Goal: Use online tool/utility

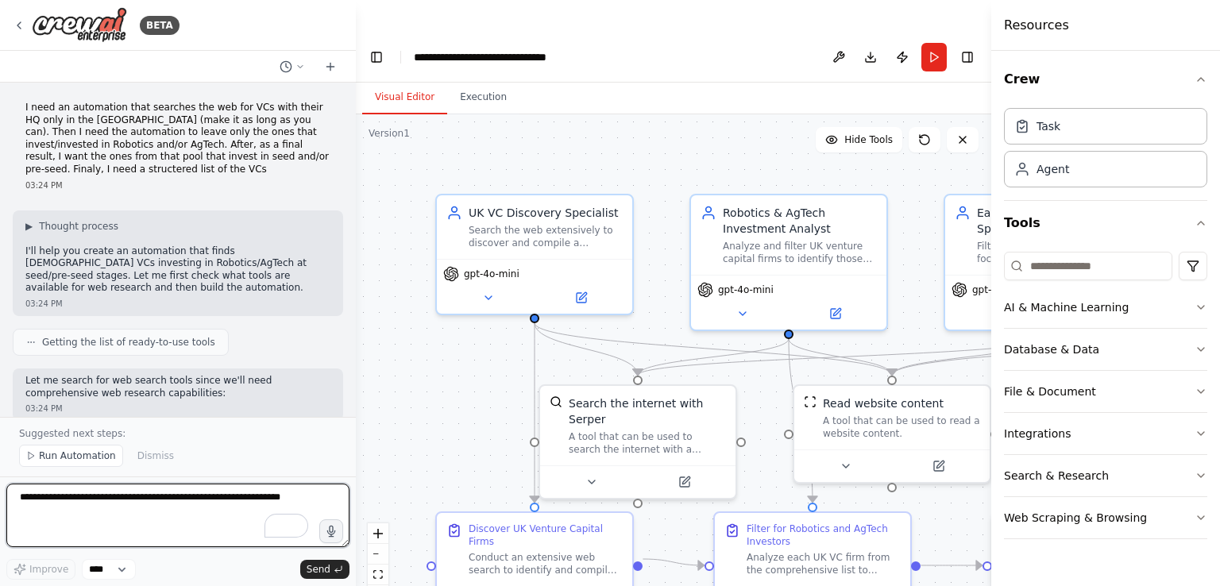
scroll to position [1325, 0]
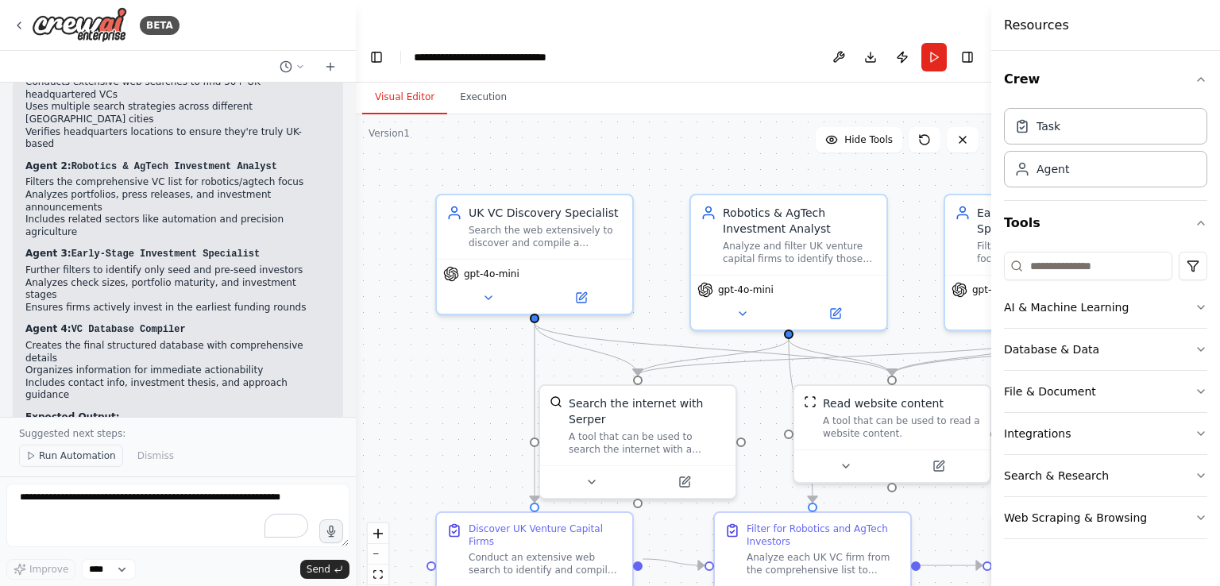
click at [93, 454] on span "Run Automation" at bounding box center [77, 456] width 77 height 13
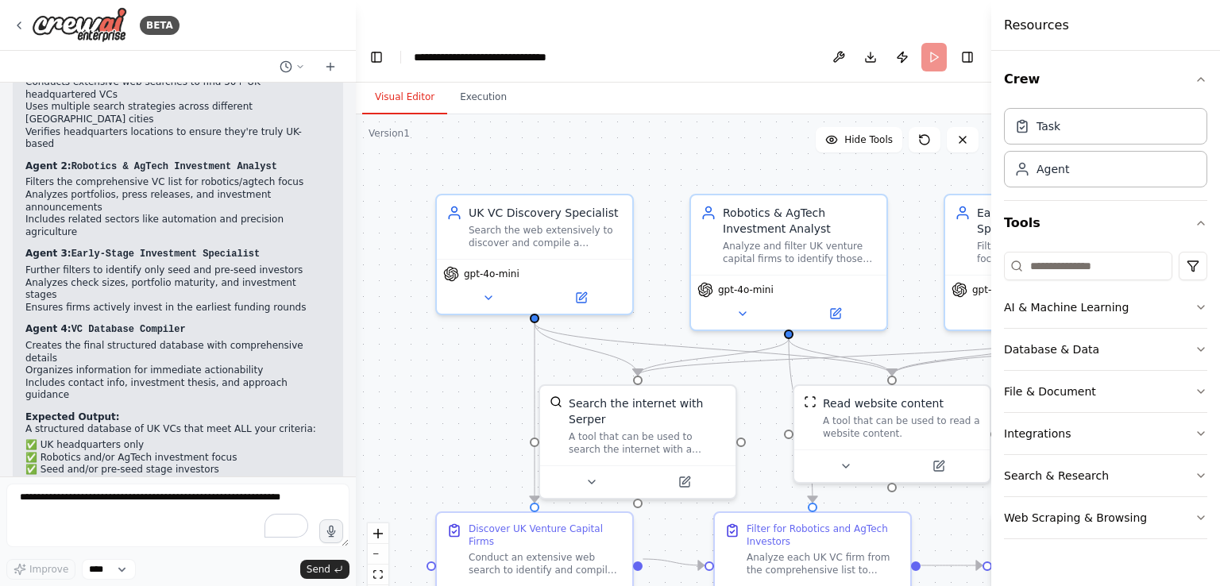
scroll to position [1266, 0]
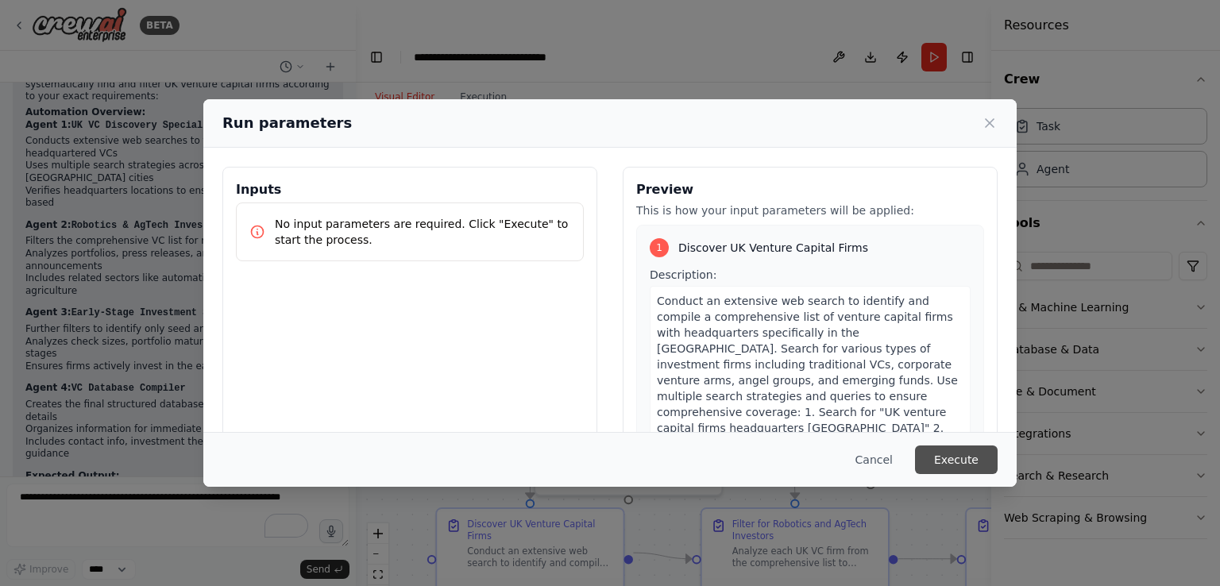
click at [943, 455] on button "Execute" at bounding box center [956, 460] width 83 height 29
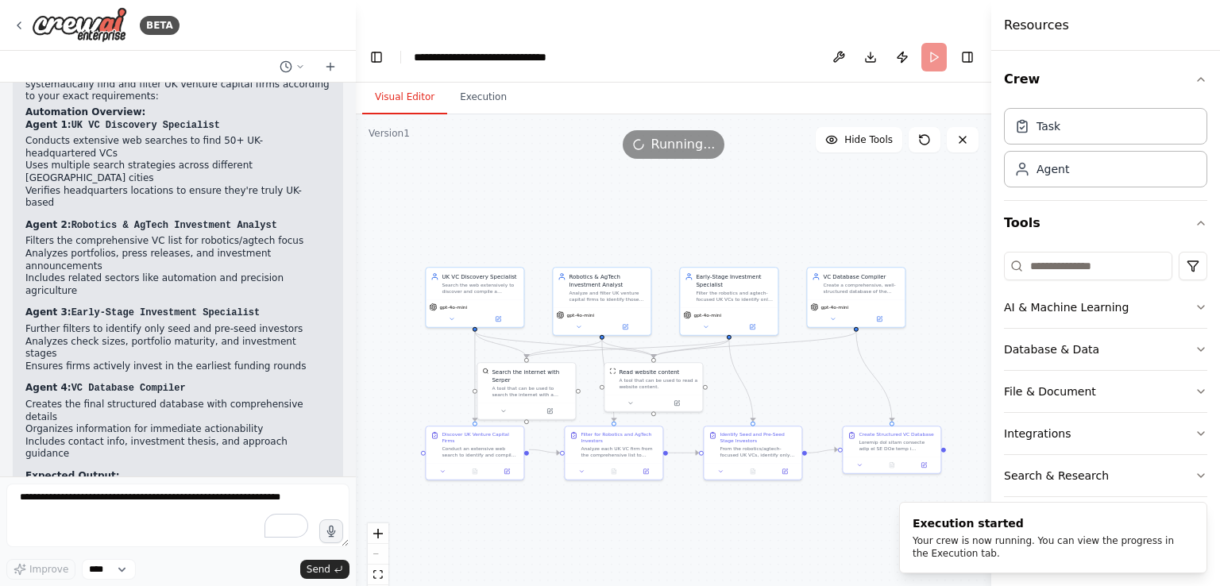
drag, startPoint x: 845, startPoint y: 240, endPoint x: 694, endPoint y: 162, distance: 169.8
click at [694, 162] on div ".deletable-edge-delete-btn { width: 20px; height: 20px; border: 0px solid #ffff…" at bounding box center [673, 366] width 635 height 504
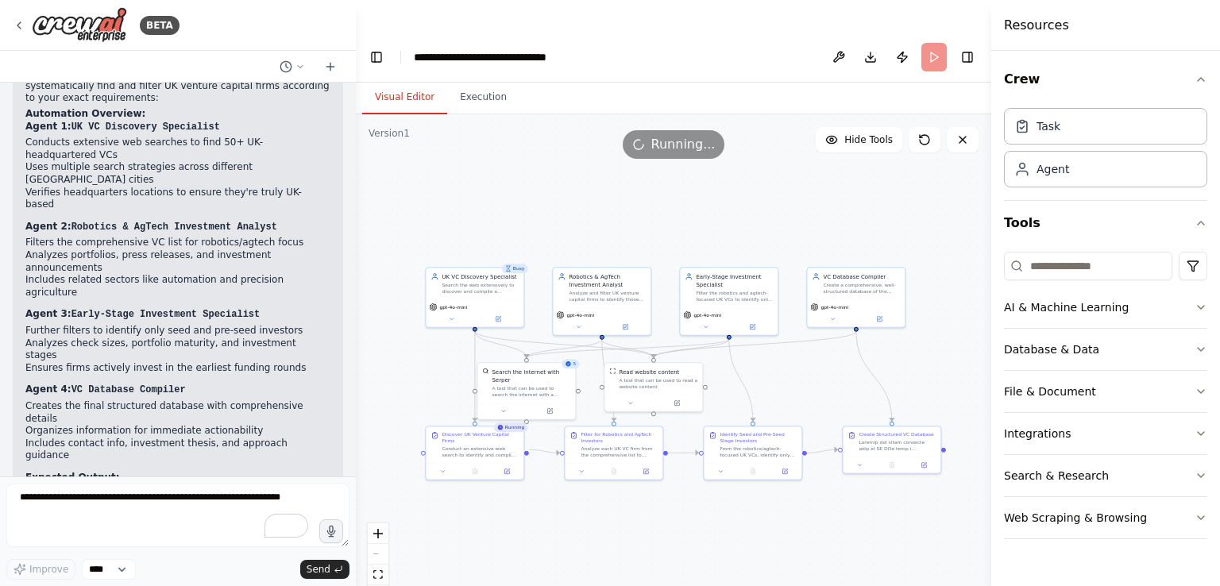
scroll to position [1265, 0]
drag, startPoint x: 902, startPoint y: 25, endPoint x: 863, endPoint y: 52, distance: 46.9
click at [863, 83] on div "Visual Editor Execution" at bounding box center [673, 99] width 635 height 32
click at [903, 43] on button "Publish" at bounding box center [902, 57] width 25 height 29
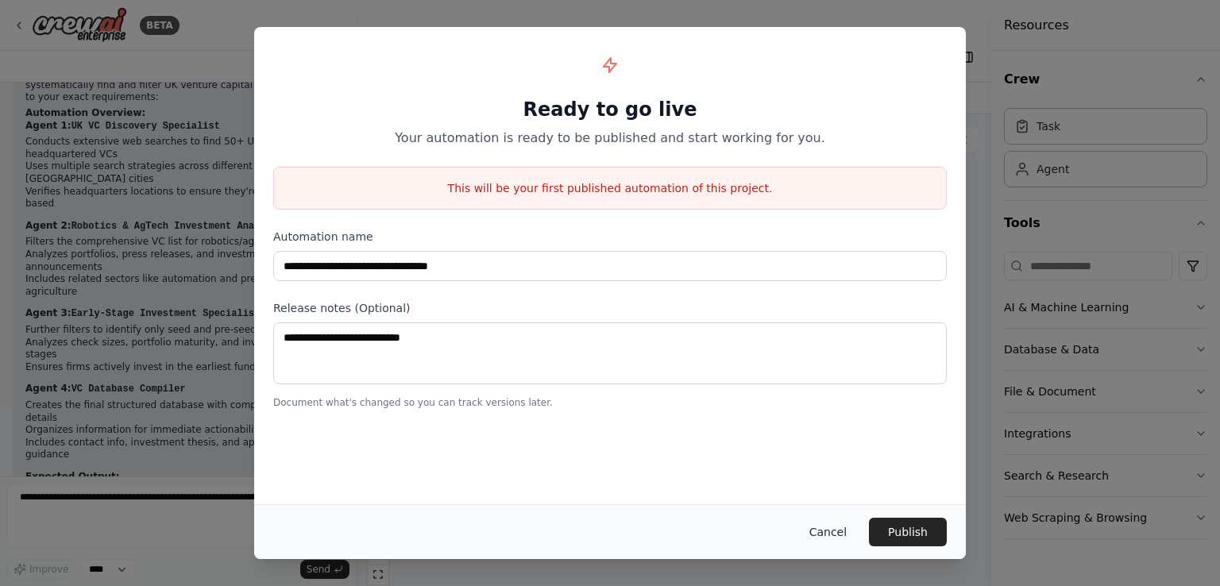
click at [839, 531] on button "Cancel" at bounding box center [828, 532] width 63 height 29
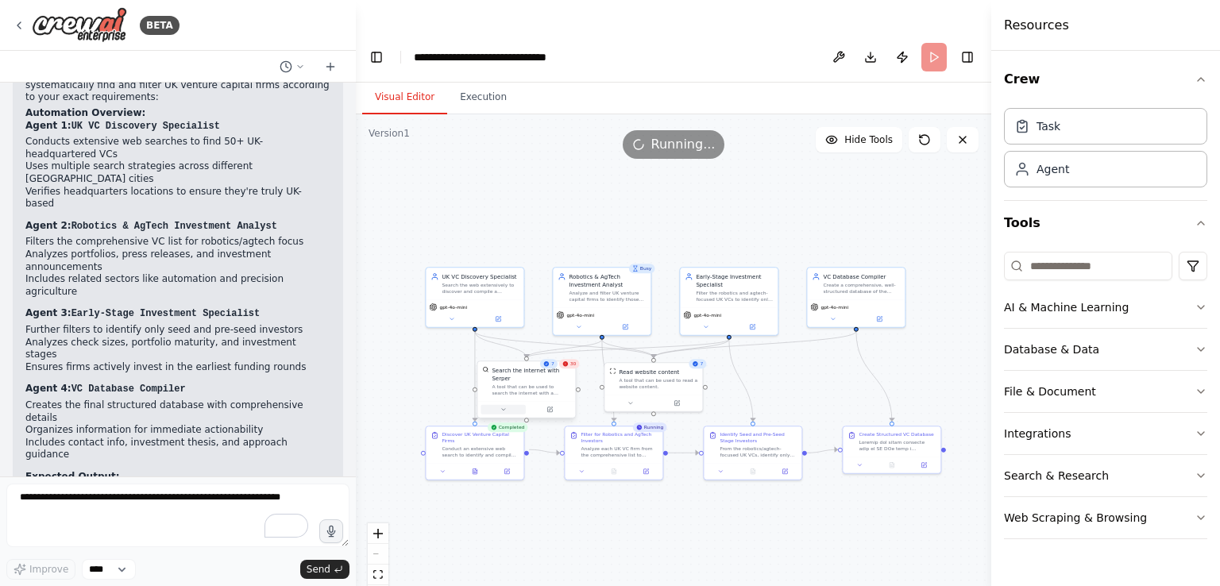
click at [501, 407] on icon at bounding box center [503, 410] width 6 height 6
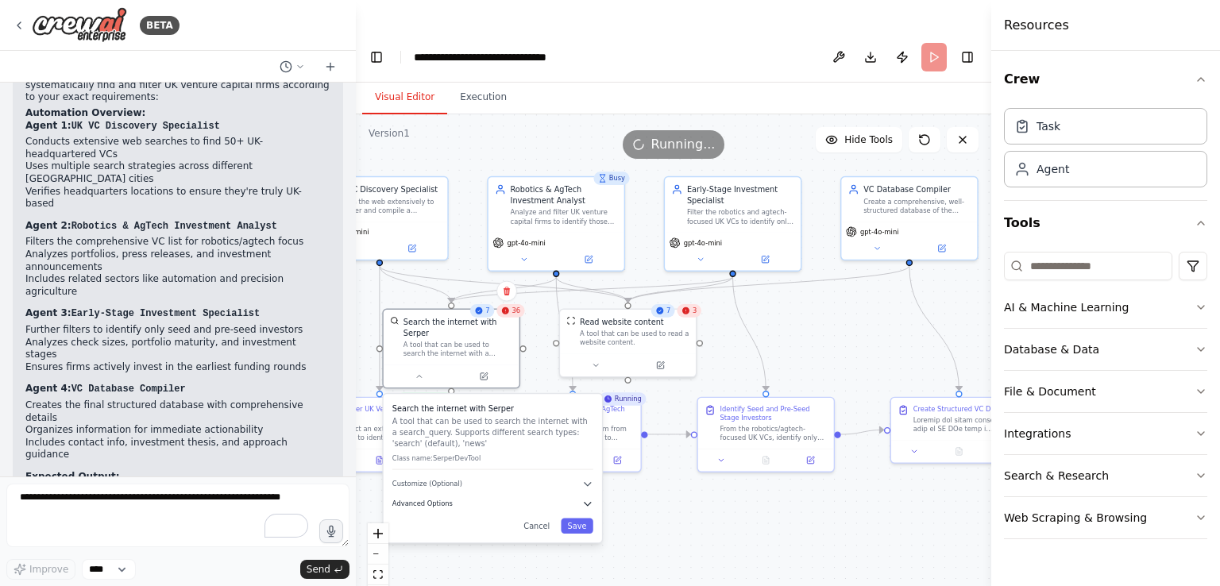
click at [588, 503] on icon "button" at bounding box center [588, 504] width 6 height 3
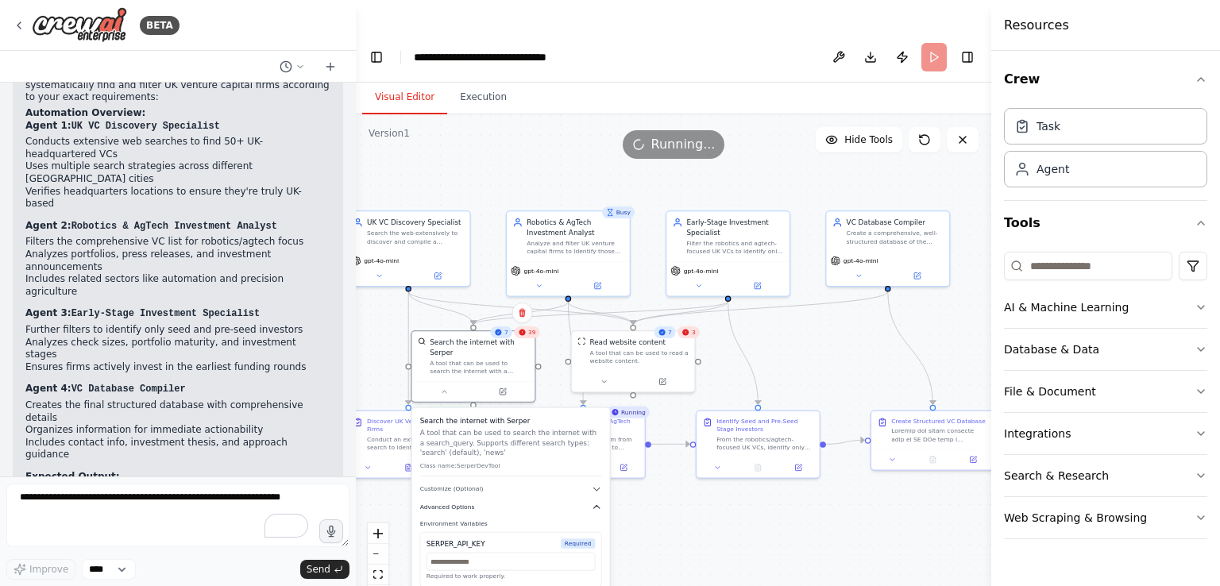
click at [596, 502] on icon "button" at bounding box center [597, 507] width 10 height 10
click at [596, 488] on icon "button" at bounding box center [597, 489] width 6 height 3
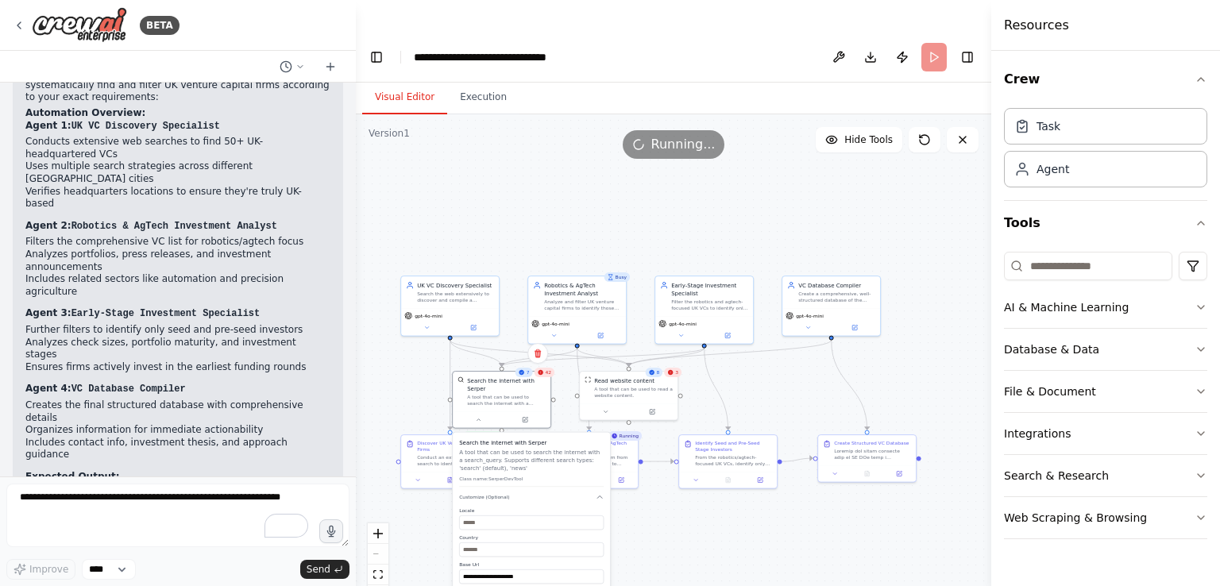
click at [656, 519] on div ".deletable-edge-delete-btn { width: 20px; height: 20px; border: 0px solid #ffff…" at bounding box center [673, 366] width 635 height 504
click at [600, 462] on div "**********" at bounding box center [531, 578] width 157 height 291
click at [675, 508] on div ".deletable-edge-delete-btn { width: 20px; height: 20px; border: 0px solid #ffff…" at bounding box center [673, 366] width 635 height 504
click at [769, 358] on div ".deletable-edge-delete-btn { width: 20px; height: 20px; border: 0px solid #ffff…" at bounding box center [673, 366] width 635 height 504
click at [473, 81] on button "Execution" at bounding box center [483, 97] width 72 height 33
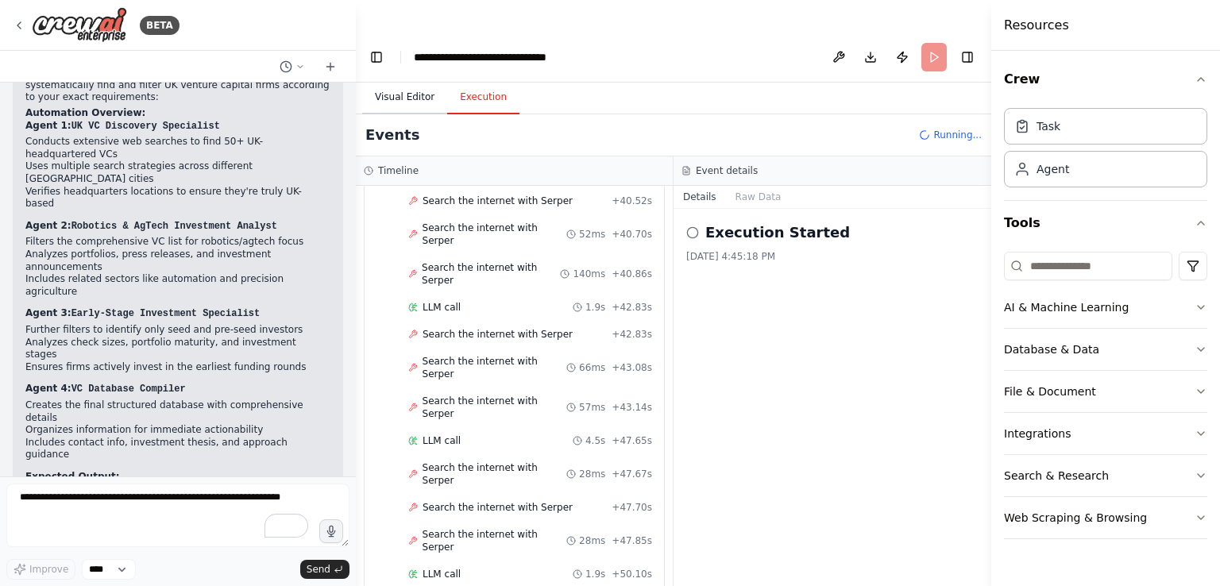
scroll to position [2758, 0]
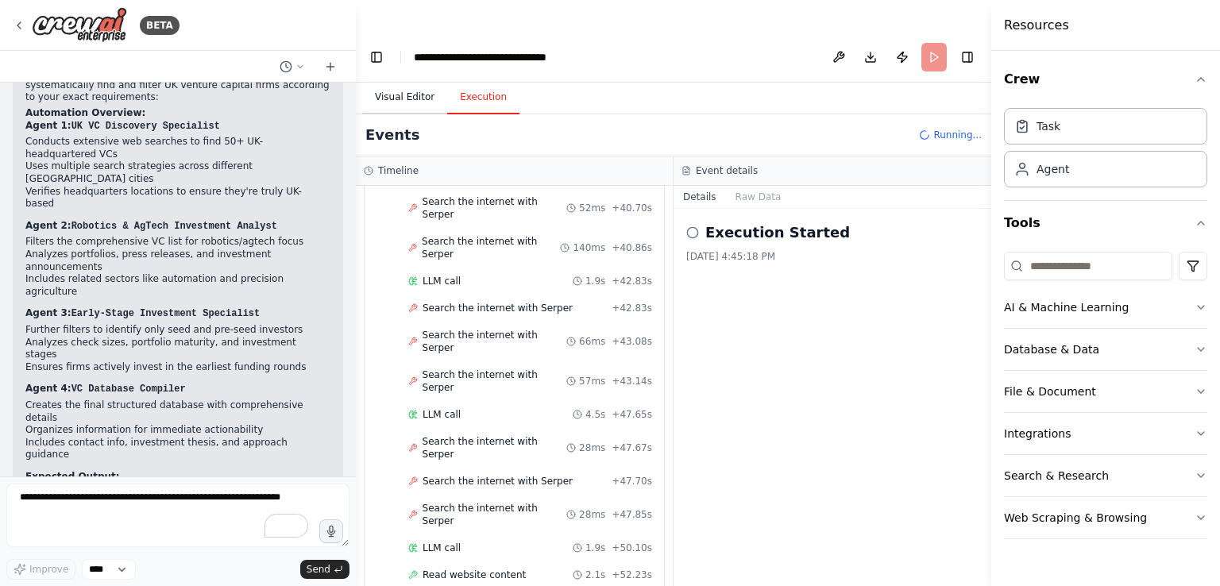
click at [403, 81] on button "Visual Editor" at bounding box center [404, 97] width 85 height 33
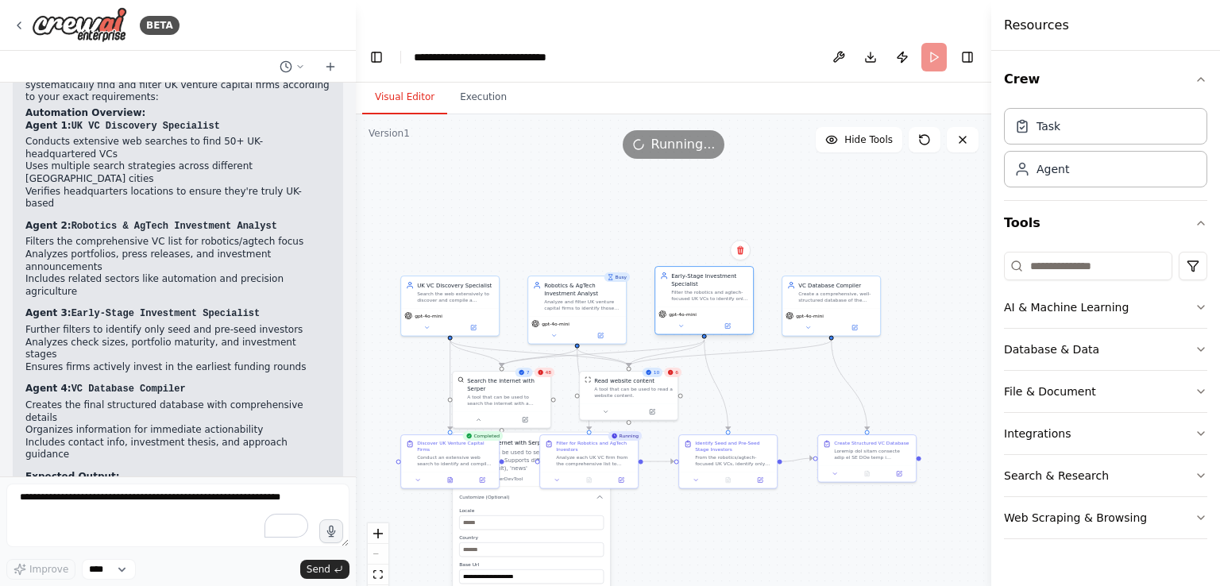
click at [724, 289] on div "Filter the robotics and agtech-focused UK VCs to identify only those that activ…" at bounding box center [709, 295] width 77 height 13
click at [183, 519] on textarea "To enrich screen reader interactions, please activate Accessibility in Grammarl…" at bounding box center [177, 516] width 343 height 64
click at [868, 468] on button at bounding box center [870, 473] width 33 height 10
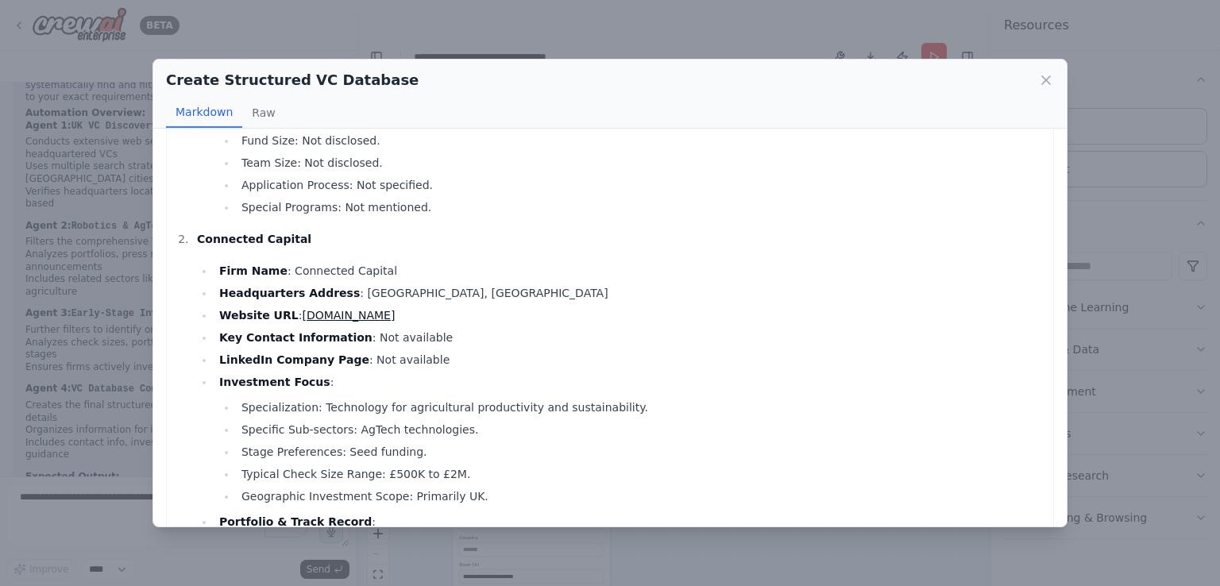
scroll to position [435, 0]
drag, startPoint x: 289, startPoint y: 234, endPoint x: 194, endPoint y: 237, distance: 95.4
click at [194, 237] on li "Connected Capital Firm Name : Connected Capital Headquarters Address : [GEOGRAP…" at bounding box center [618, 474] width 853 height 489
copy strong "Connected Capital"
click at [1051, 87] on div "Create Structured VC Database" at bounding box center [610, 80] width 888 height 22
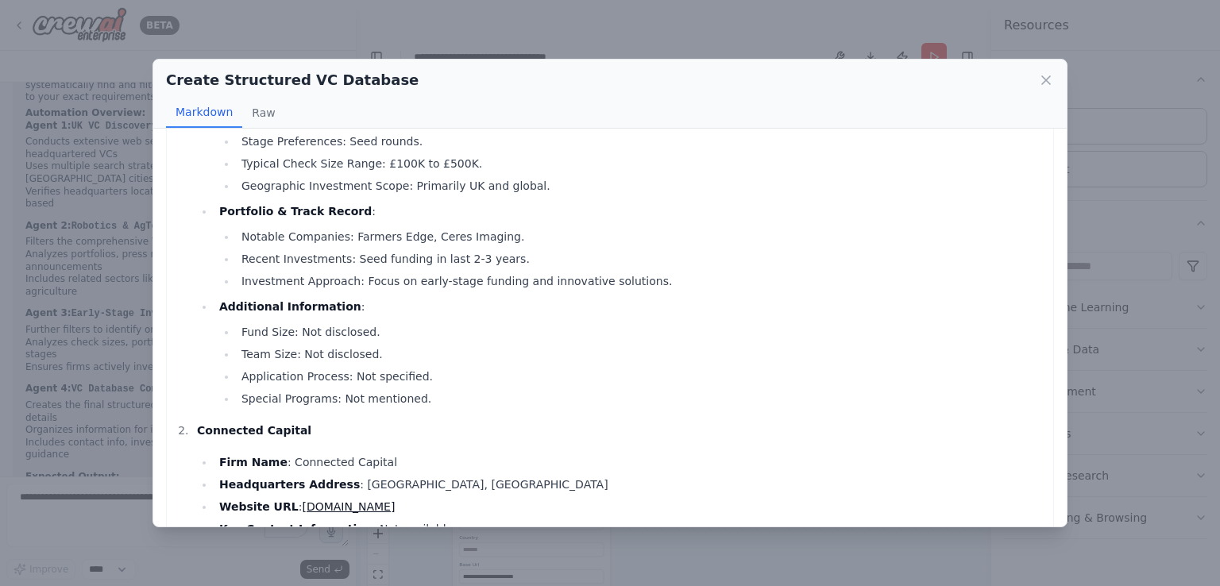
scroll to position [334, 0]
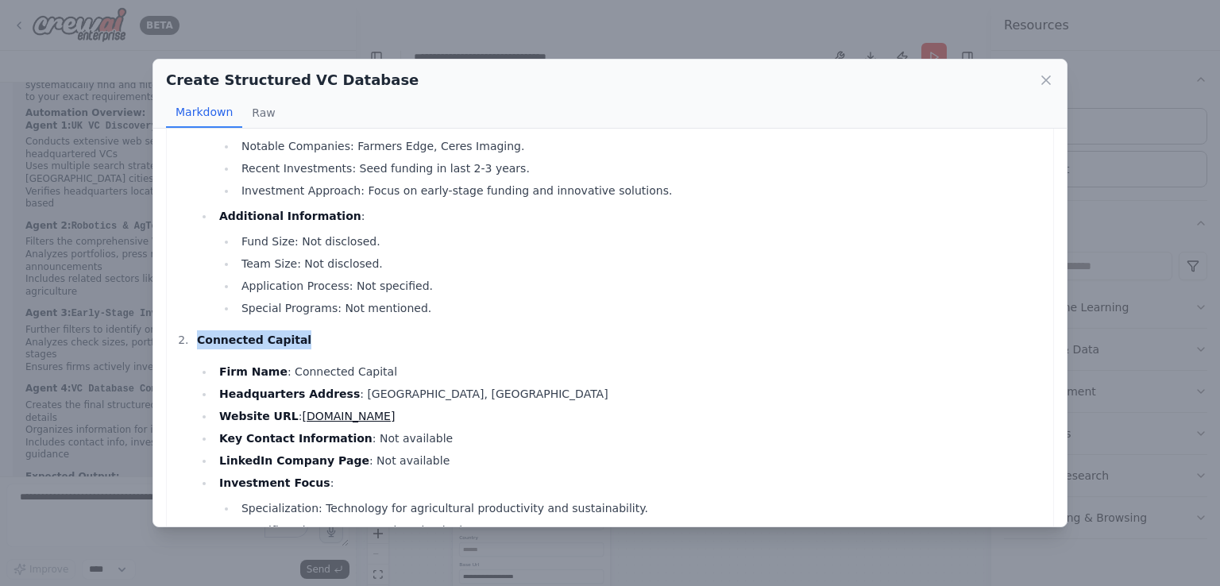
drag, startPoint x: 192, startPoint y: 338, endPoint x: 312, endPoint y: 337, distance: 119.9
click at [312, 337] on li "Connected Capital Firm Name : Connected Capital Headquarters Address : [GEOGRAP…" at bounding box center [618, 574] width 853 height 489
copy strong "Connected Capital"
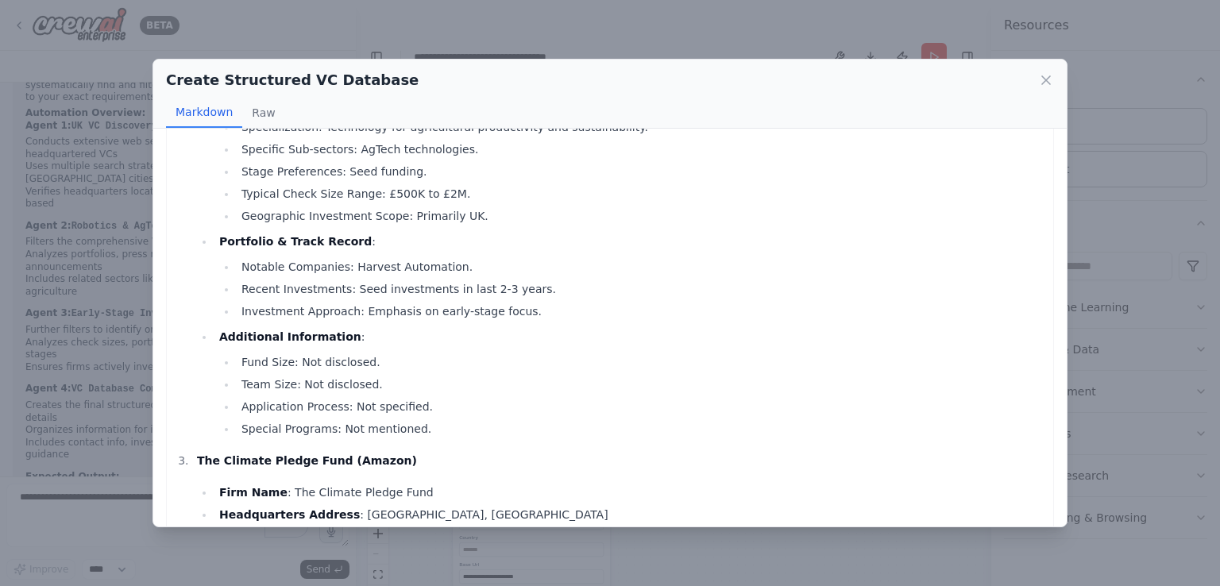
scroll to position [719, 0]
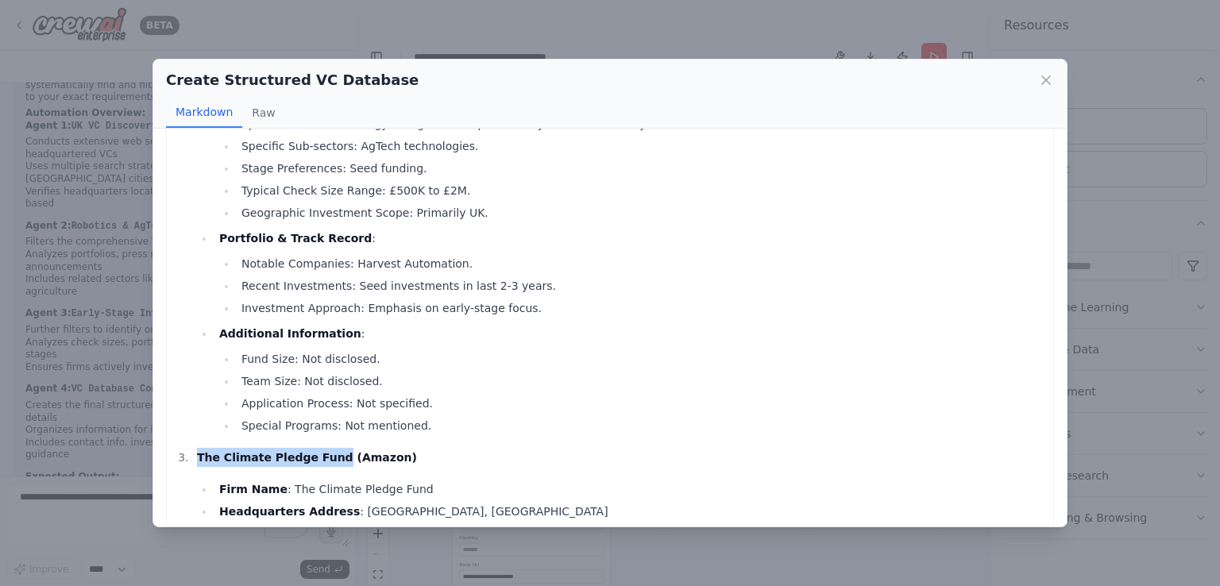
drag, startPoint x: 198, startPoint y: 457, endPoint x: 321, endPoint y: 461, distance: 123.2
click at [321, 461] on strong "The Climate Pledge Fund (Amazon)" at bounding box center [307, 457] width 220 height 13
copy strong "The Climate Pledge Fund"
click at [548, 338] on li "Additional Information : Fund Size: Not disclosed. Team Size: Not disclosed. Ap…" at bounding box center [629, 379] width 831 height 111
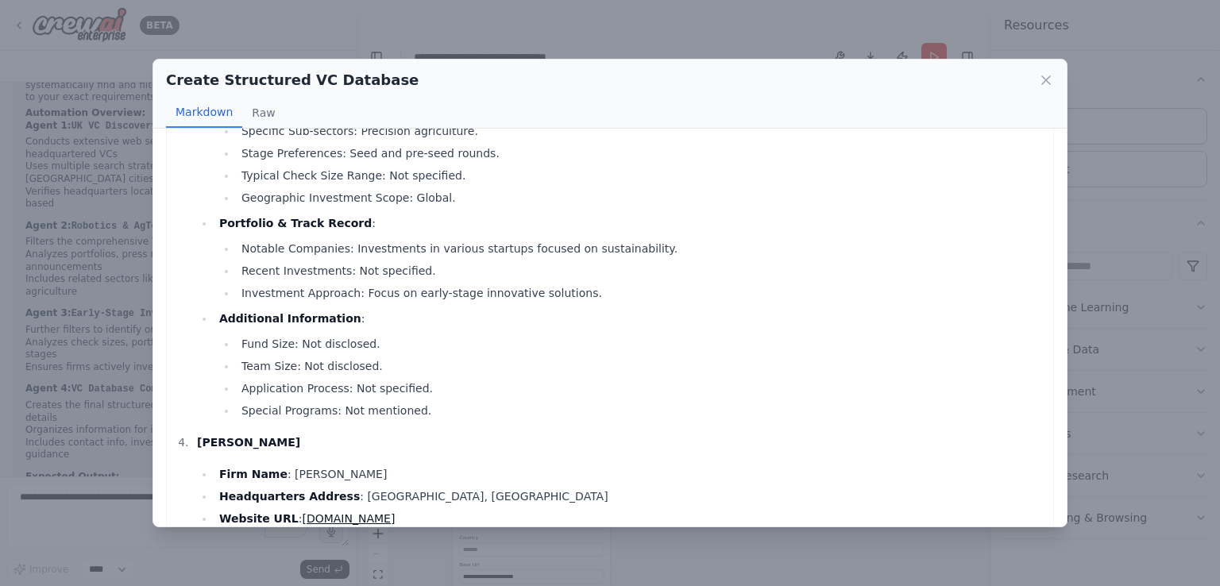
scroll to position [1237, 0]
drag, startPoint x: 196, startPoint y: 442, endPoint x: 235, endPoint y: 442, distance: 38.9
click at [235, 442] on p "[PERSON_NAME]" at bounding box center [621, 441] width 848 height 19
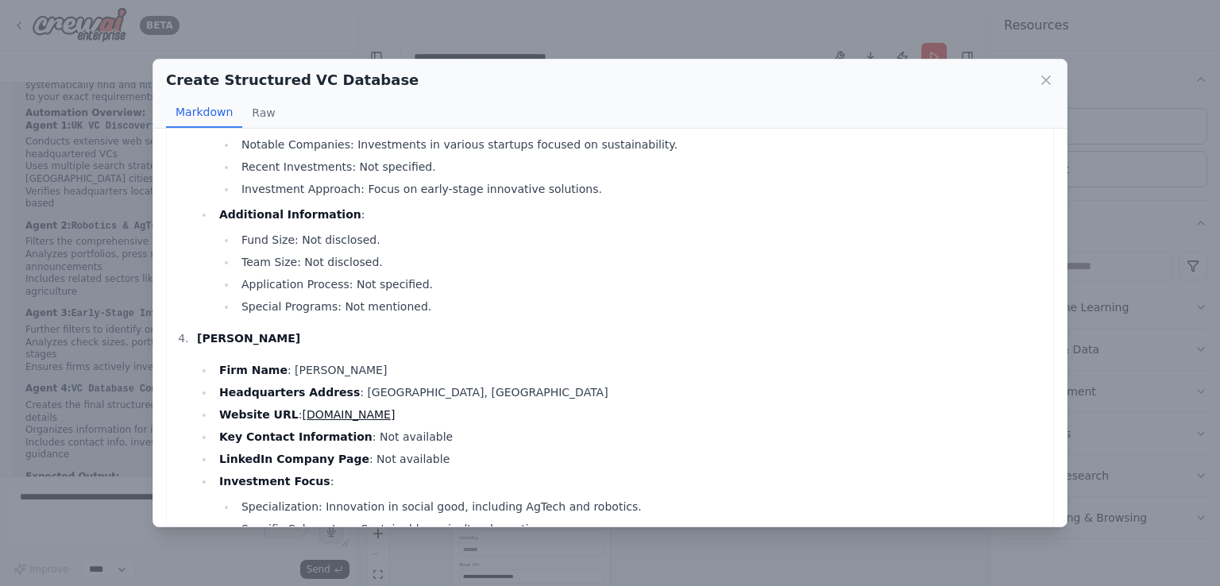
click at [458, 412] on li "Website URL : [DOMAIN_NAME]" at bounding box center [629, 414] width 831 height 19
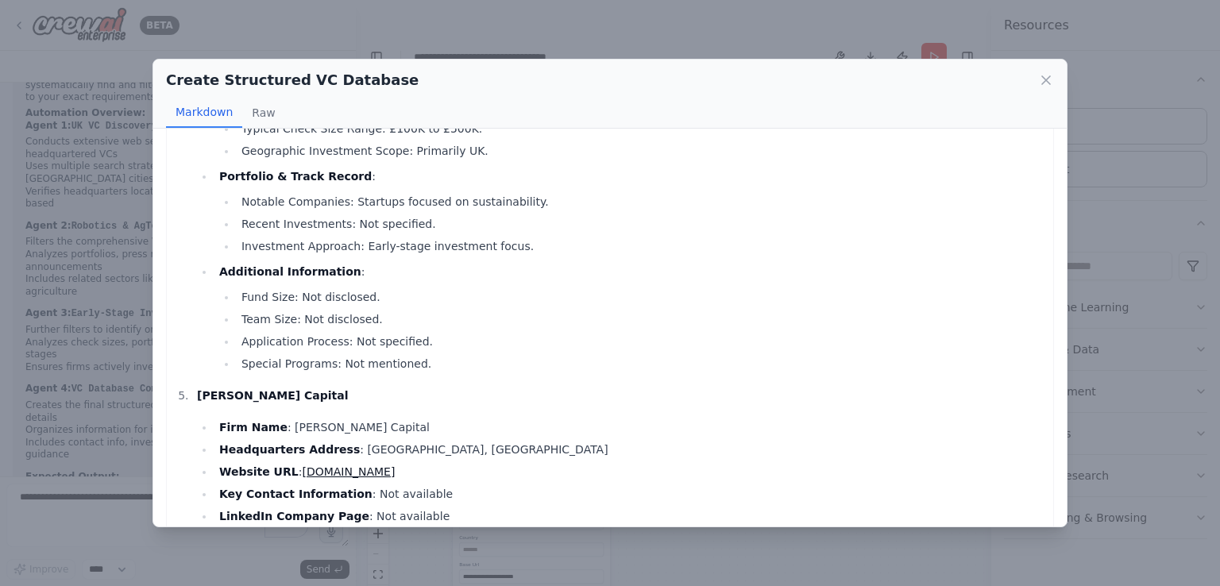
scroll to position [1827, 0]
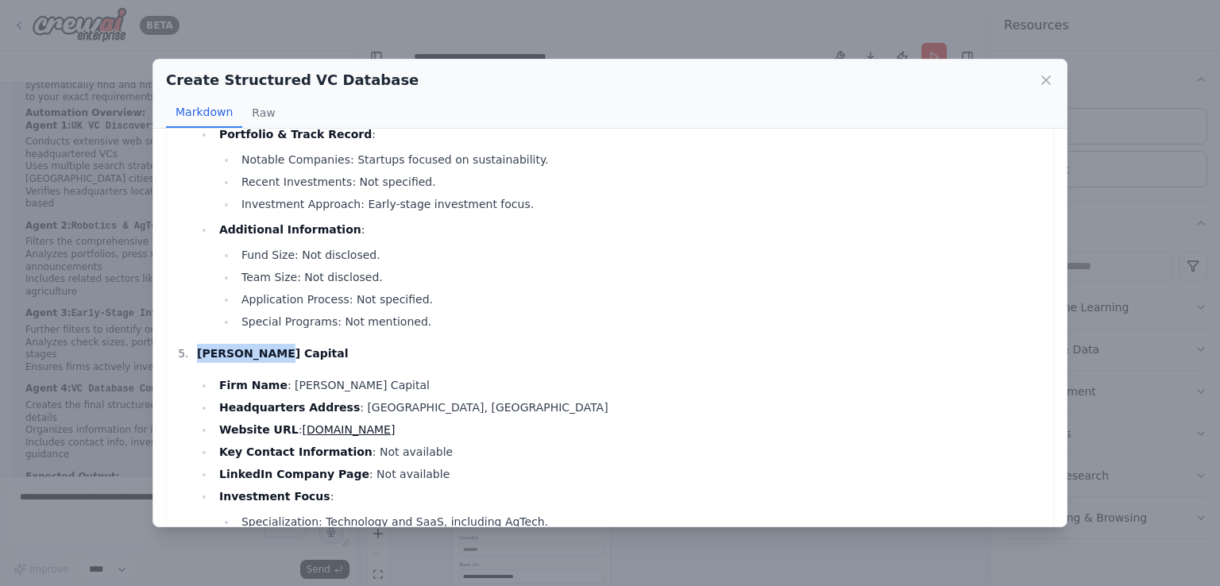
drag, startPoint x: 197, startPoint y: 353, endPoint x: 278, endPoint y: 356, distance: 81.0
click at [278, 356] on p "[PERSON_NAME] Capital" at bounding box center [621, 353] width 848 height 19
copy strong "[PERSON_NAME] Capital"
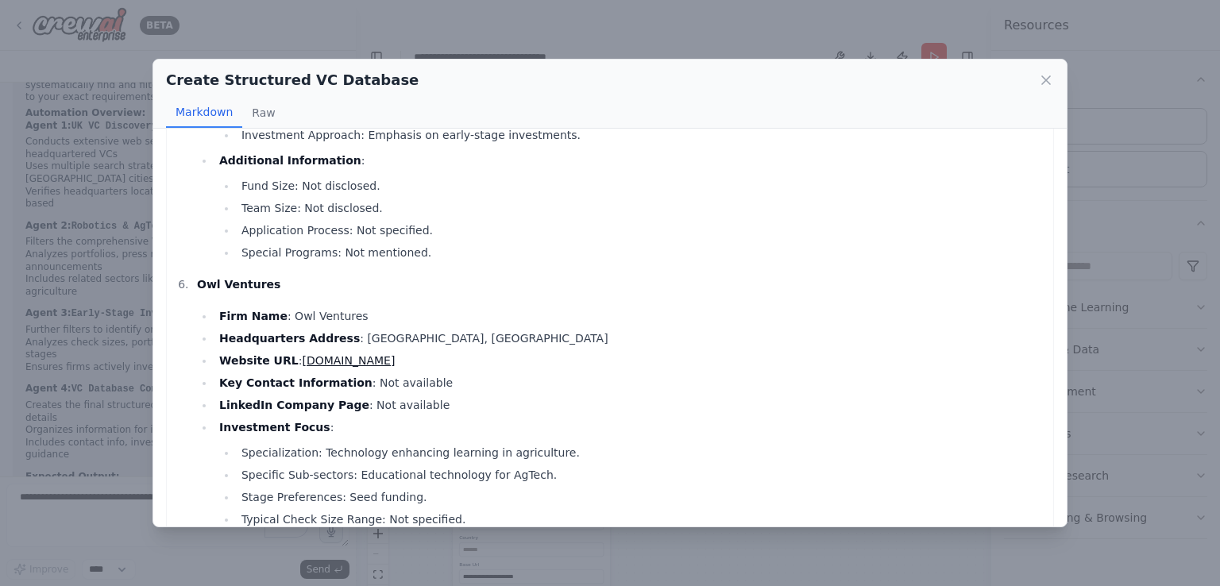
scroll to position [2399, 0]
drag, startPoint x: 195, startPoint y: 282, endPoint x: 268, endPoint y: 287, distance: 72.4
click at [268, 287] on li "Owl Ventures Firm Name : Owl Ventures Headquarters Address : [GEOGRAPHIC_DATA],…" at bounding box center [618, 518] width 853 height 489
copy strong "Owl Ventures"
click at [1043, 79] on icon at bounding box center [1046, 80] width 16 height 16
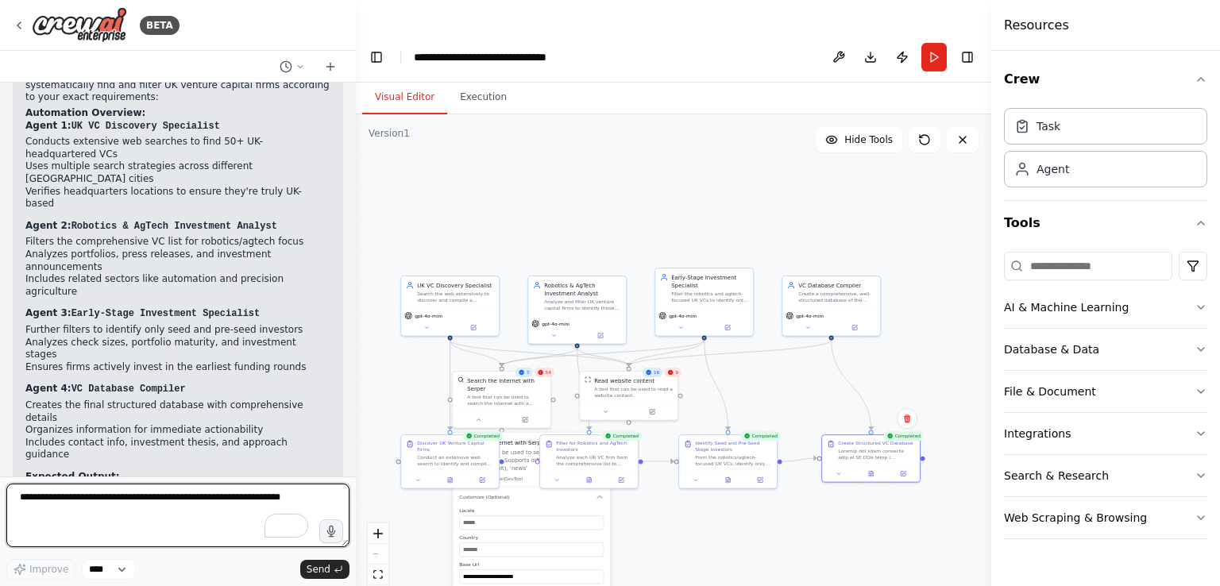
click at [187, 492] on textarea "To enrich screen reader interactions, please activate Accessibility in Grammarl…" at bounding box center [177, 516] width 343 height 64
click at [276, 506] on textarea "To enrich screen reader interactions, please activate Accessibility in Grammarl…" at bounding box center [177, 516] width 343 height 64
type textarea "**********"
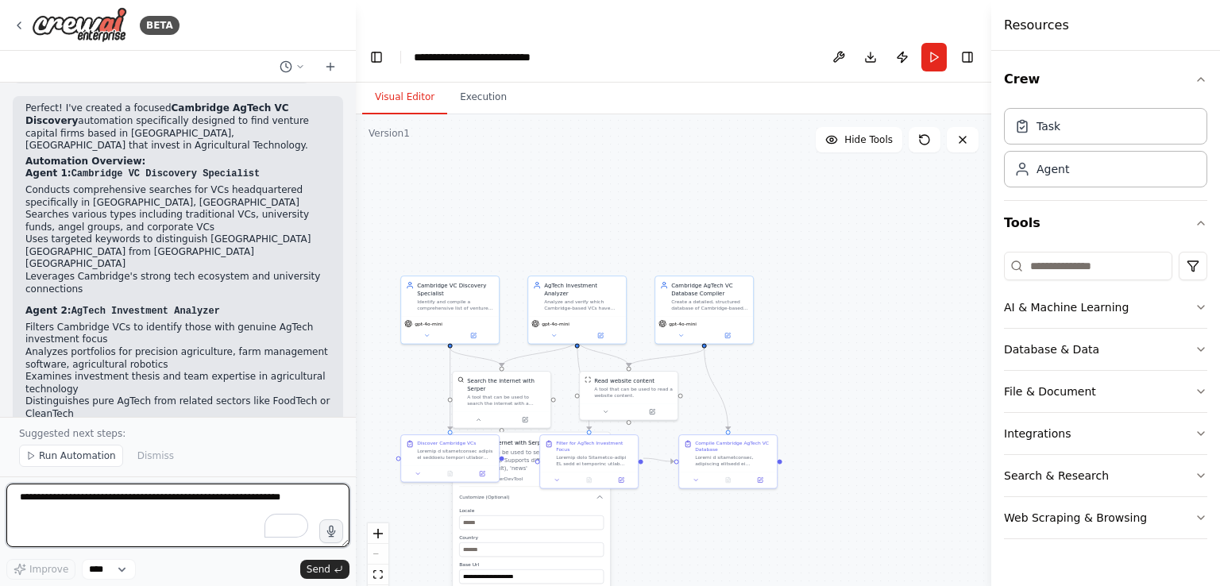
scroll to position [3123, 0]
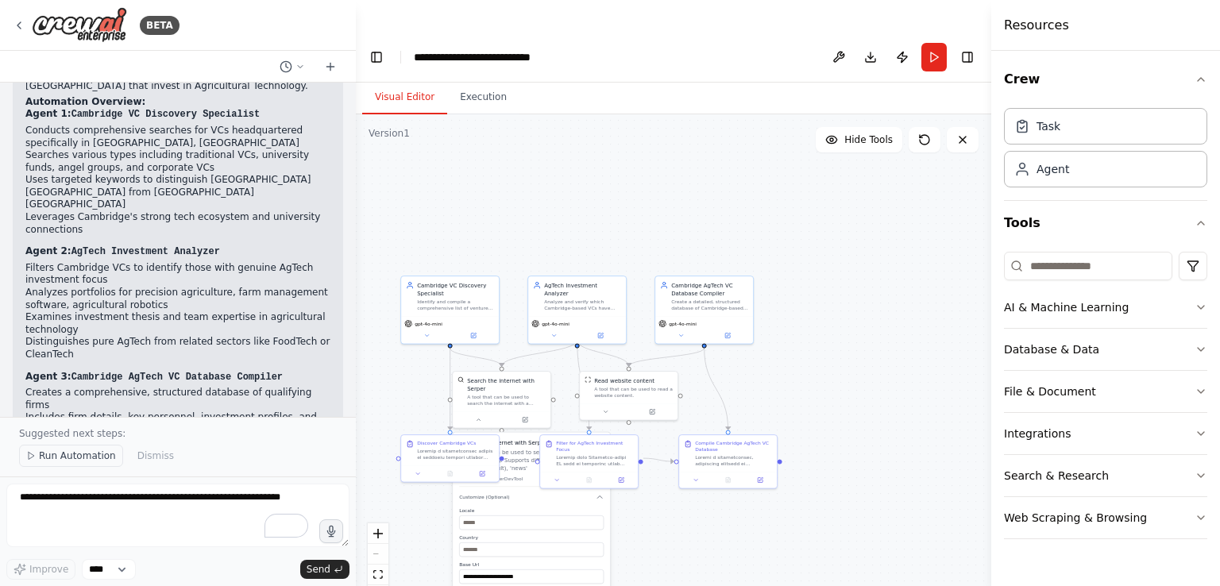
click at [73, 456] on span "Run Automation" at bounding box center [77, 456] width 77 height 13
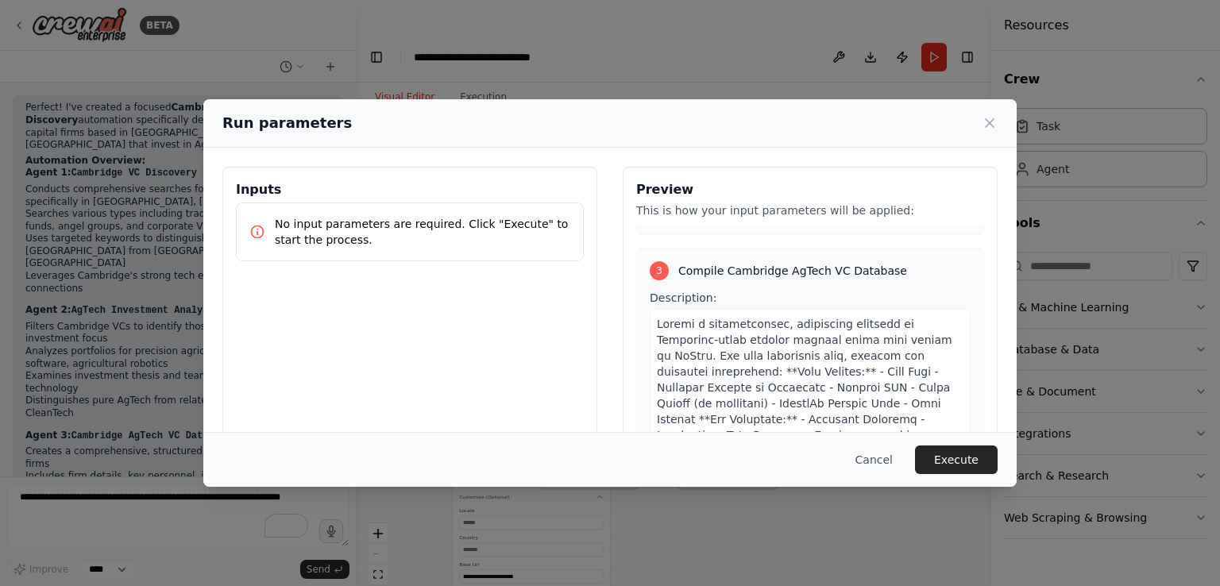
scroll to position [1251, 0]
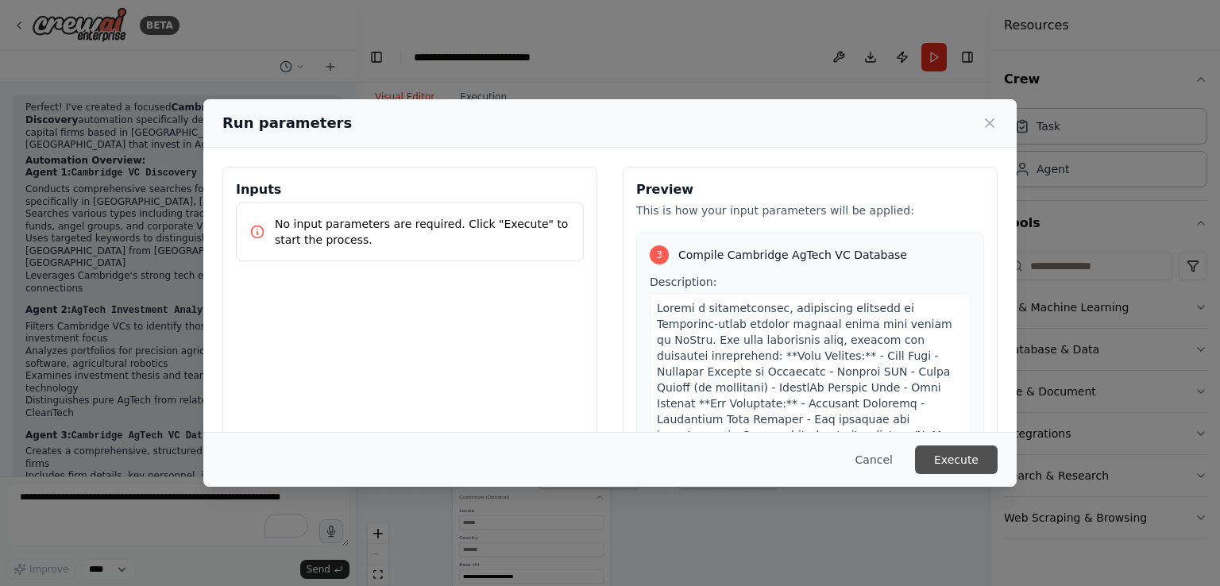
click at [967, 461] on button "Execute" at bounding box center [956, 460] width 83 height 29
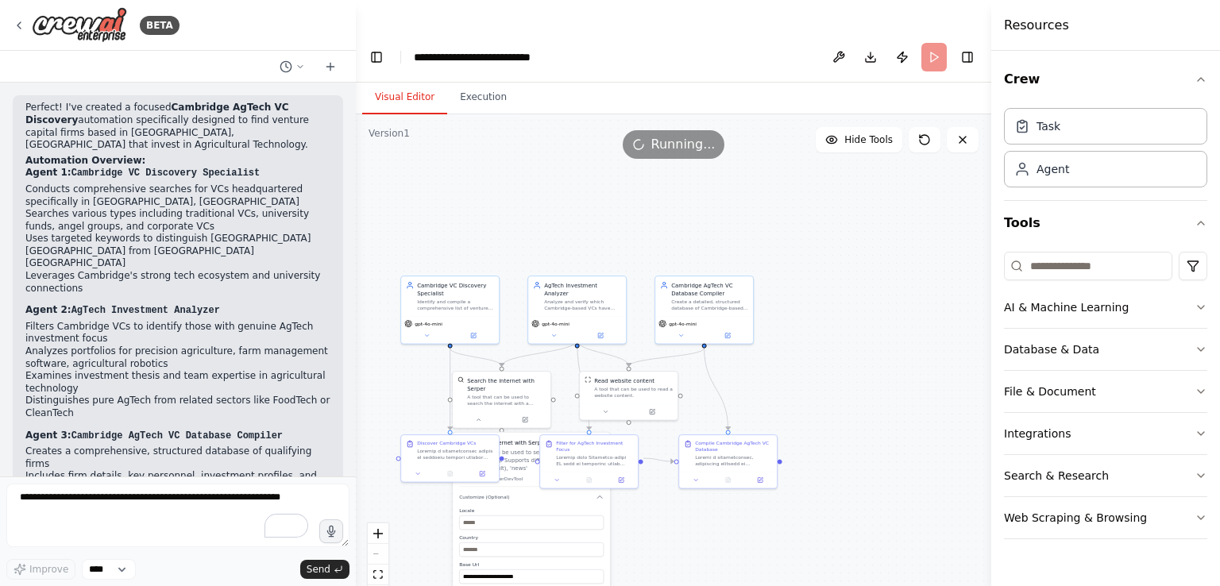
click at [785, 518] on div ".deletable-edge-delete-btn { width: 20px; height: 20px; border: 0px solid #ffff…" at bounding box center [673, 366] width 635 height 504
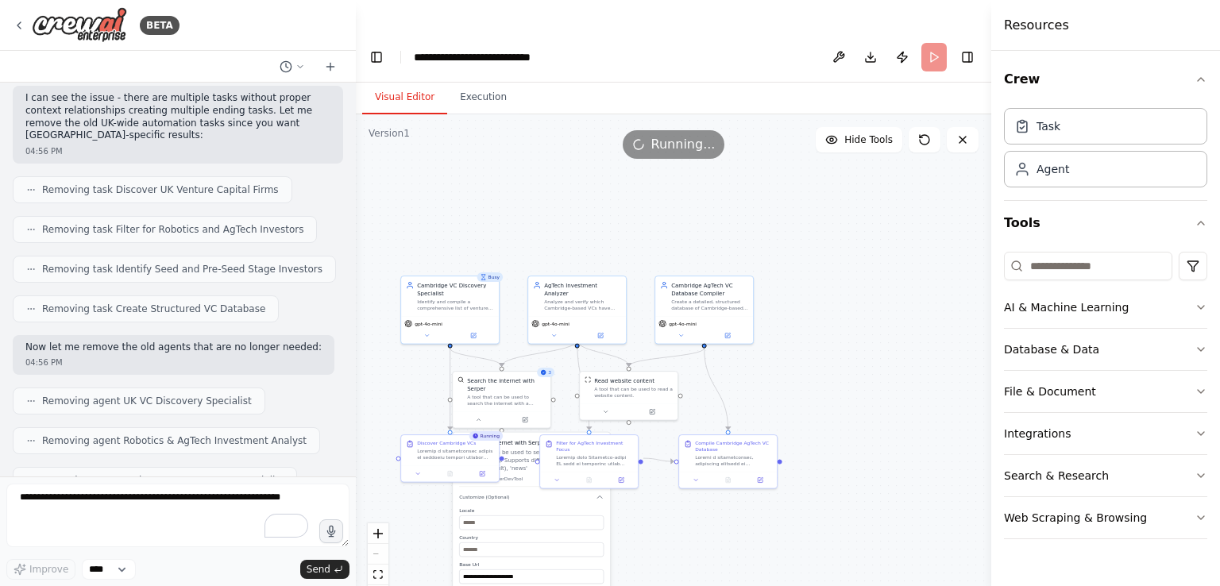
scroll to position [3064, 0]
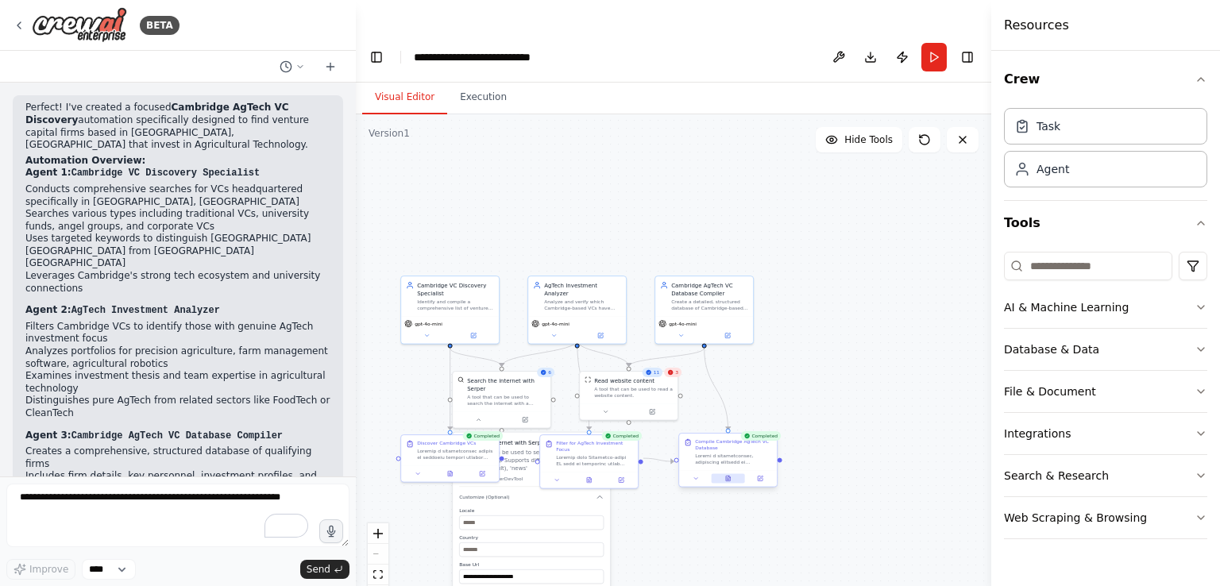
click at [728, 474] on button at bounding box center [727, 479] width 33 height 10
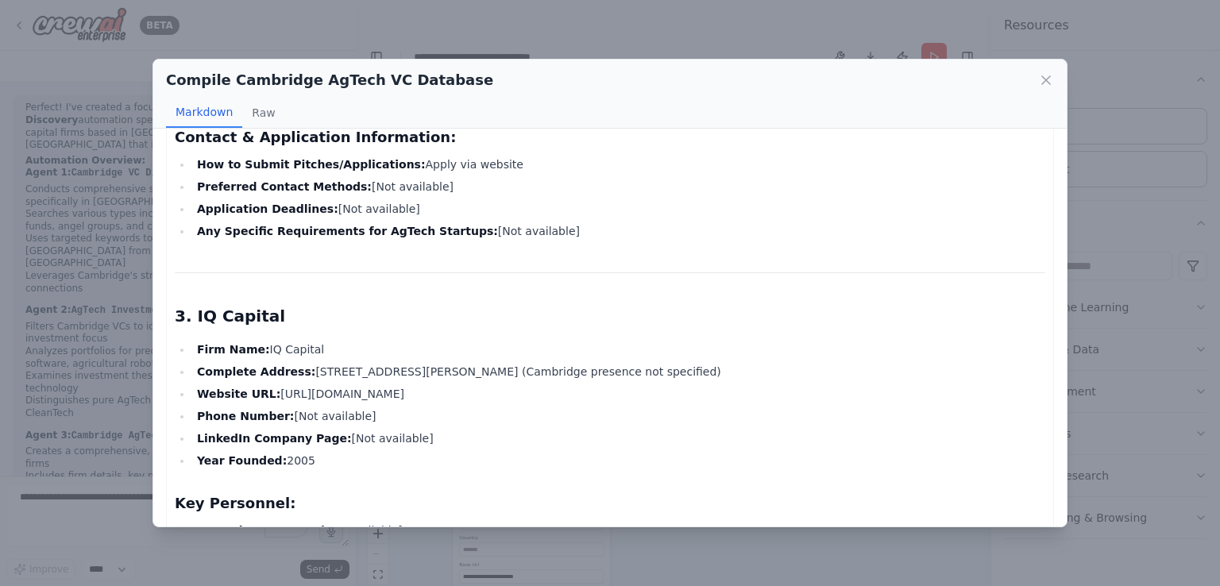
scroll to position [1541, 0]
drag, startPoint x: 191, startPoint y: 317, endPoint x: 270, endPoint y: 320, distance: 78.7
click at [270, 320] on h2 "3. IQ Capital" at bounding box center [610, 315] width 870 height 22
copy h2 "IQ Capital"
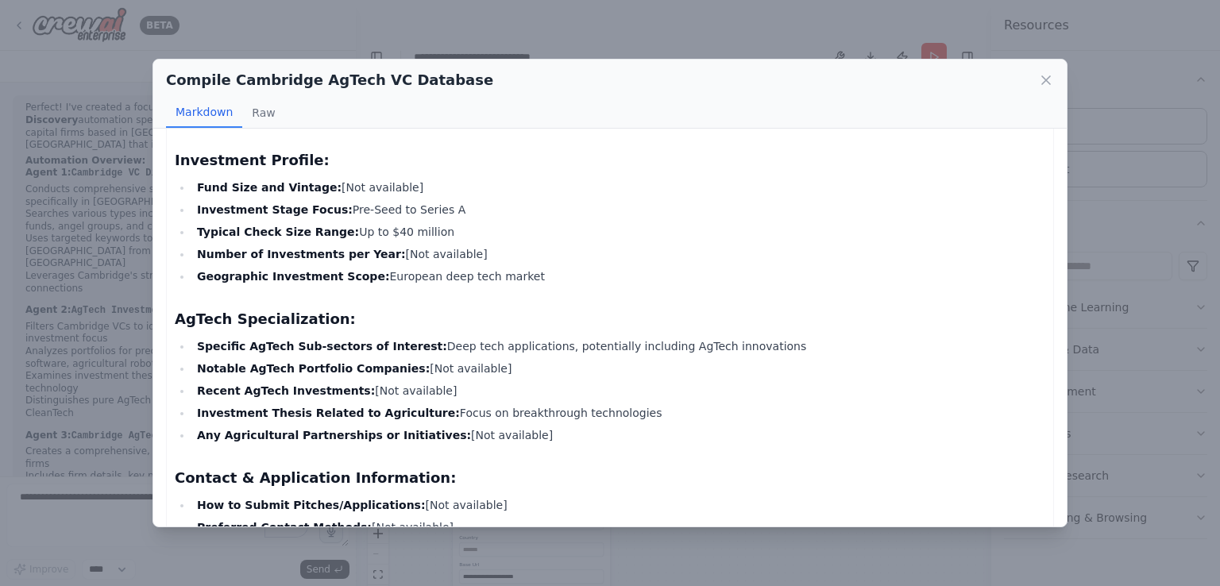
scroll to position [2097, 0]
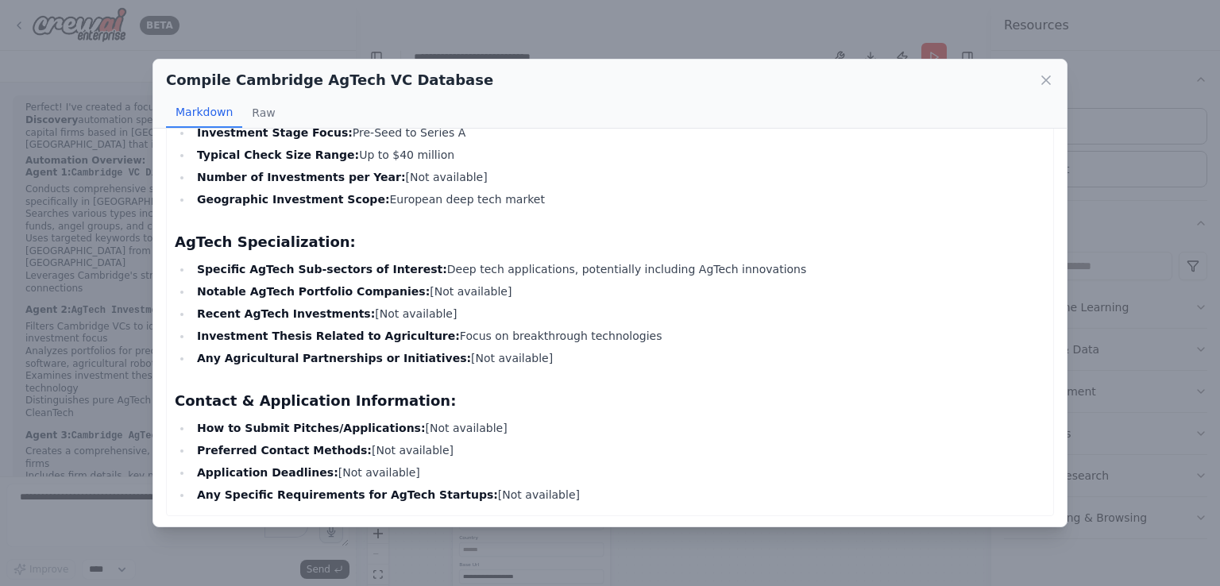
click at [1039, 85] on icon at bounding box center [1046, 80] width 16 height 16
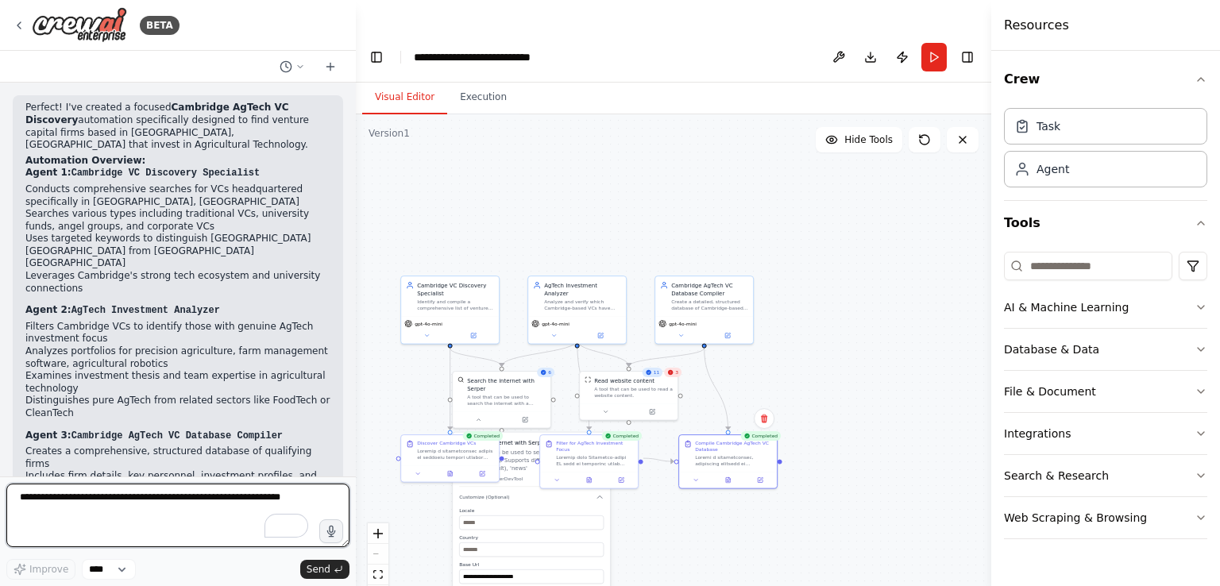
click at [197, 507] on textarea "To enrich screen reader interactions, please activate Accessibility in Grammarl…" at bounding box center [177, 516] width 343 height 64
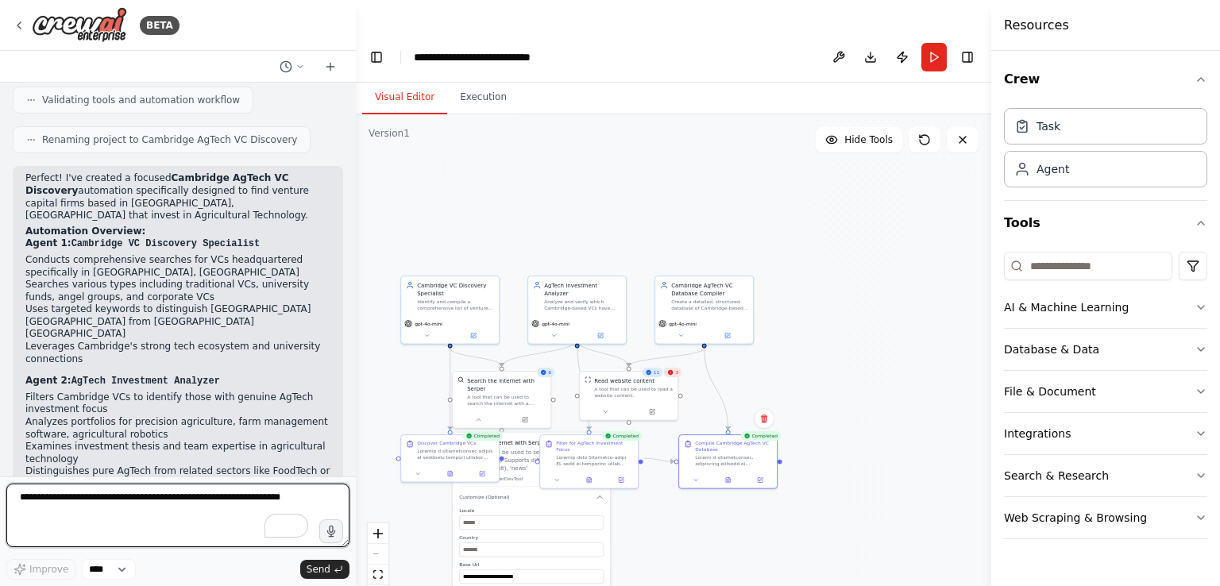
scroll to position [3064, 0]
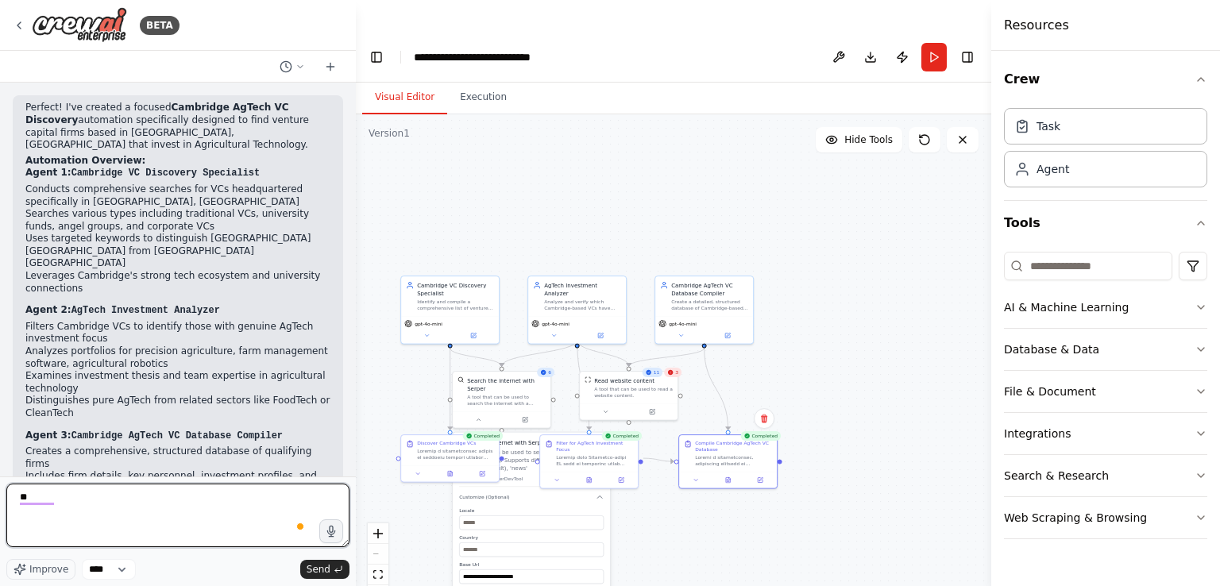
type textarea "*"
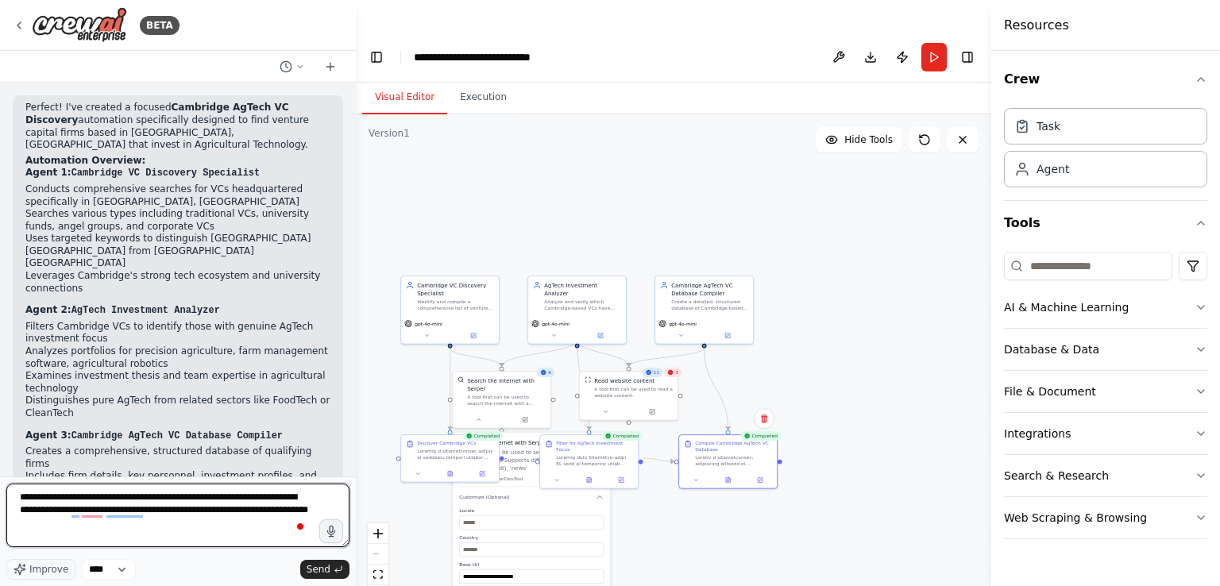
type textarea "**********"
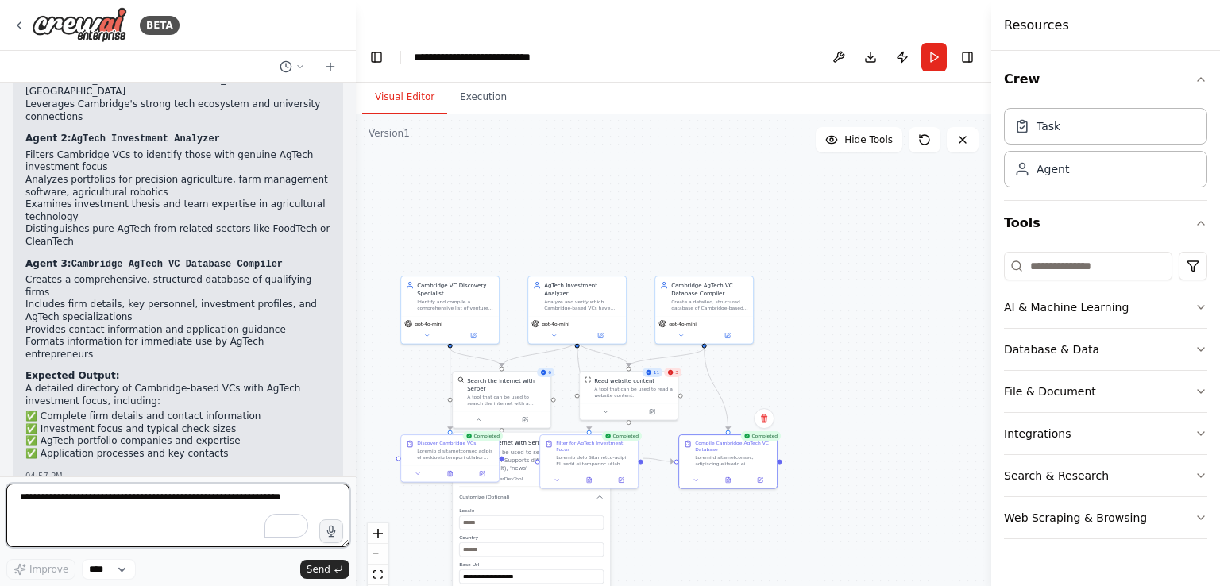
scroll to position [3248, 0]
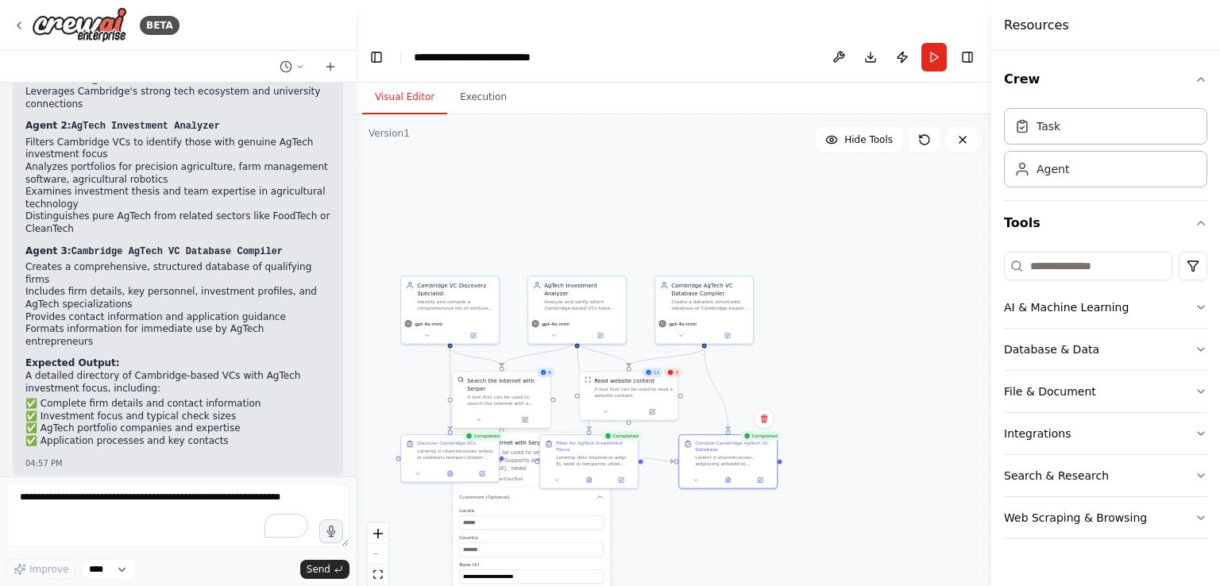
click at [712, 508] on div ".deletable-edge-delete-btn { width: 20px; height: 20px; border: 0px solid #ffff…" at bounding box center [673, 366] width 635 height 504
click at [593, 474] on button at bounding box center [588, 479] width 33 height 10
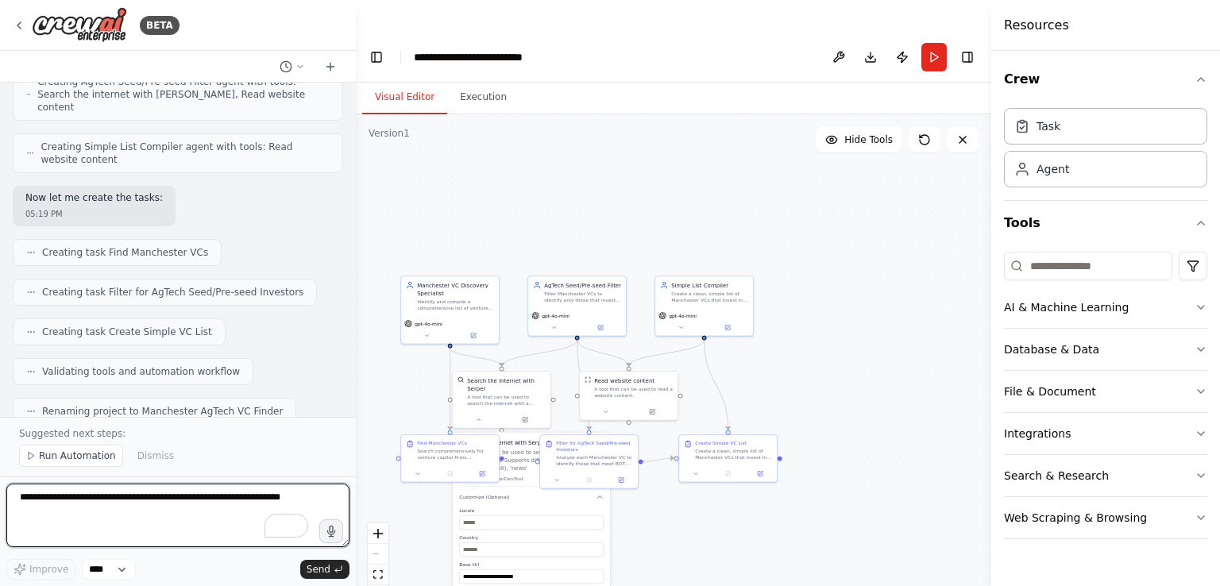
scroll to position [4283, 0]
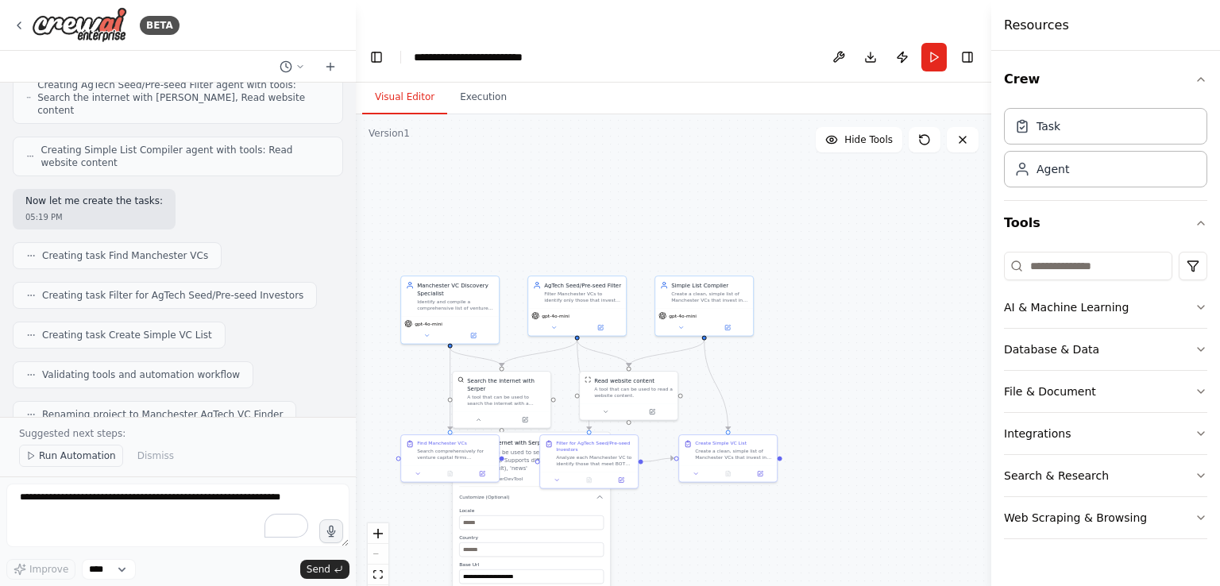
click at [81, 451] on span "Run Automation" at bounding box center [77, 456] width 77 height 13
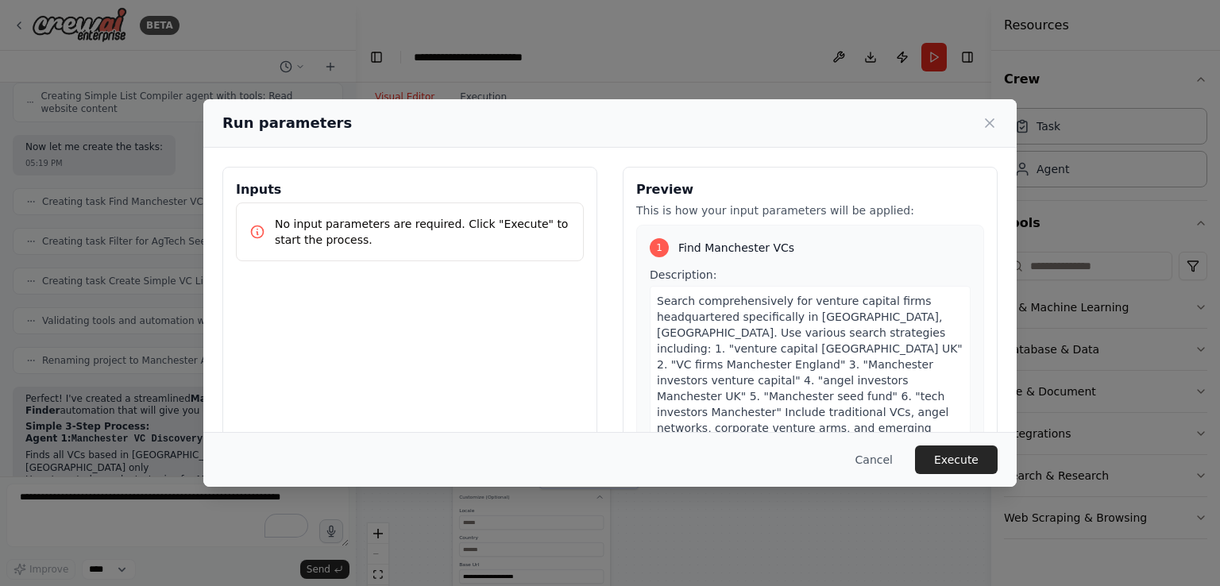
scroll to position [130, 0]
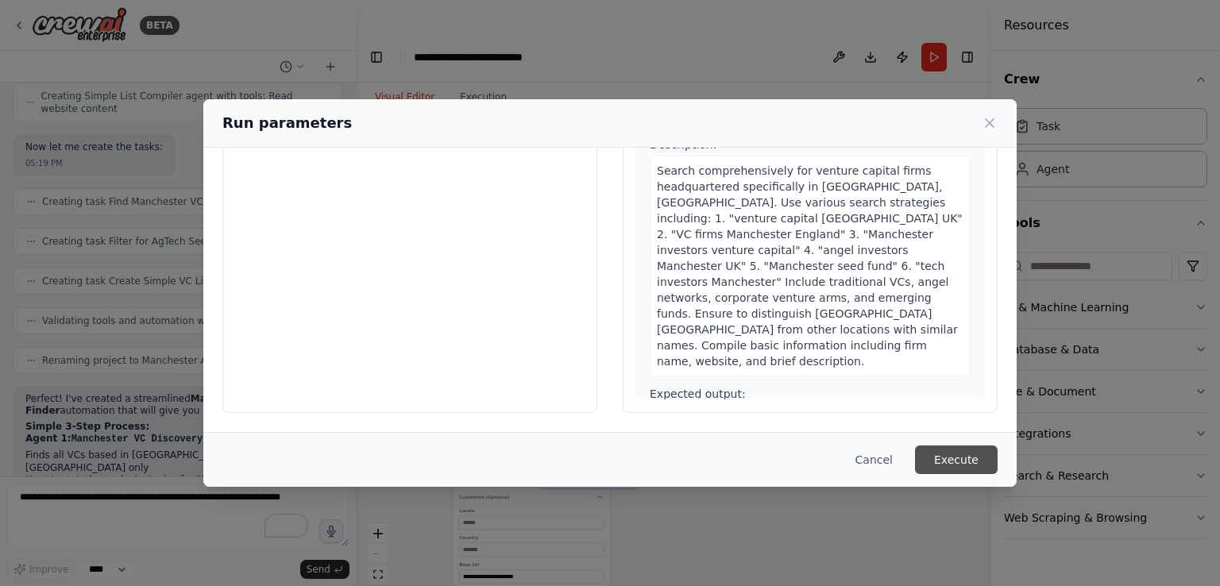
click at [974, 454] on button "Execute" at bounding box center [956, 460] width 83 height 29
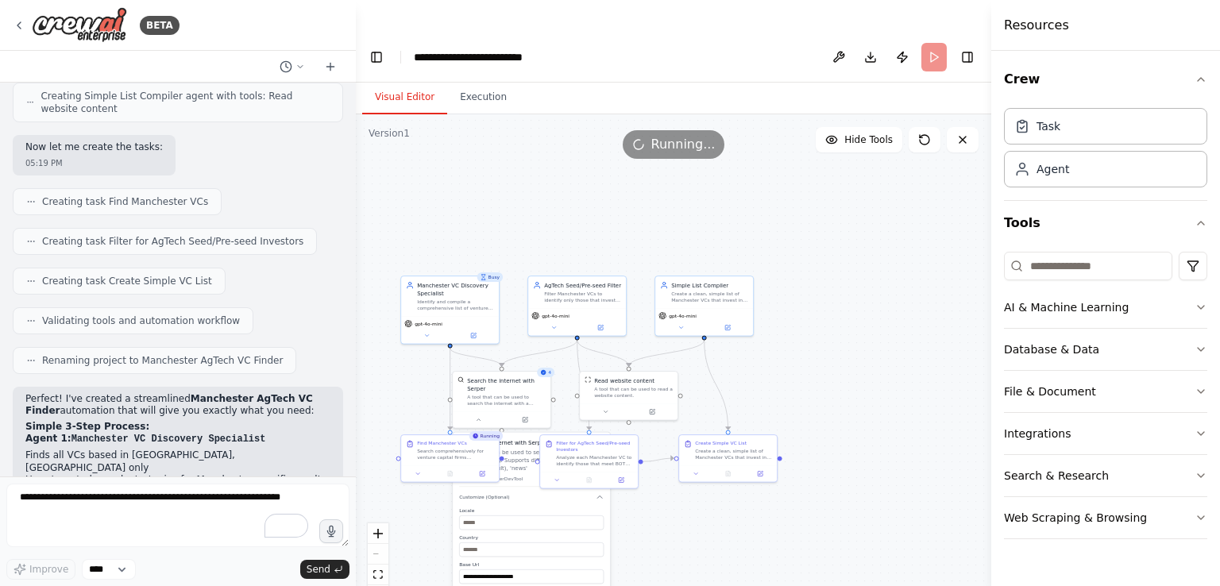
scroll to position [4365, 0]
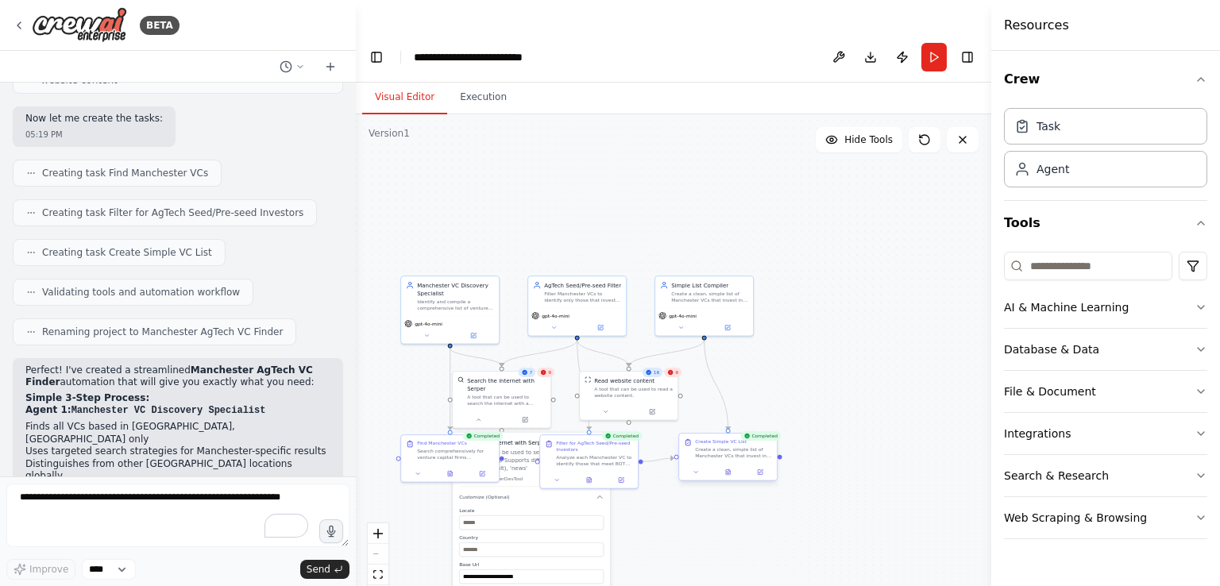
click at [730, 449] on div "Create Simple VC List Create a clean, simple list of Manchester VCs that invest…" at bounding box center [727, 457] width 99 height 48
click at [730, 469] on icon at bounding box center [728, 472] width 4 height 6
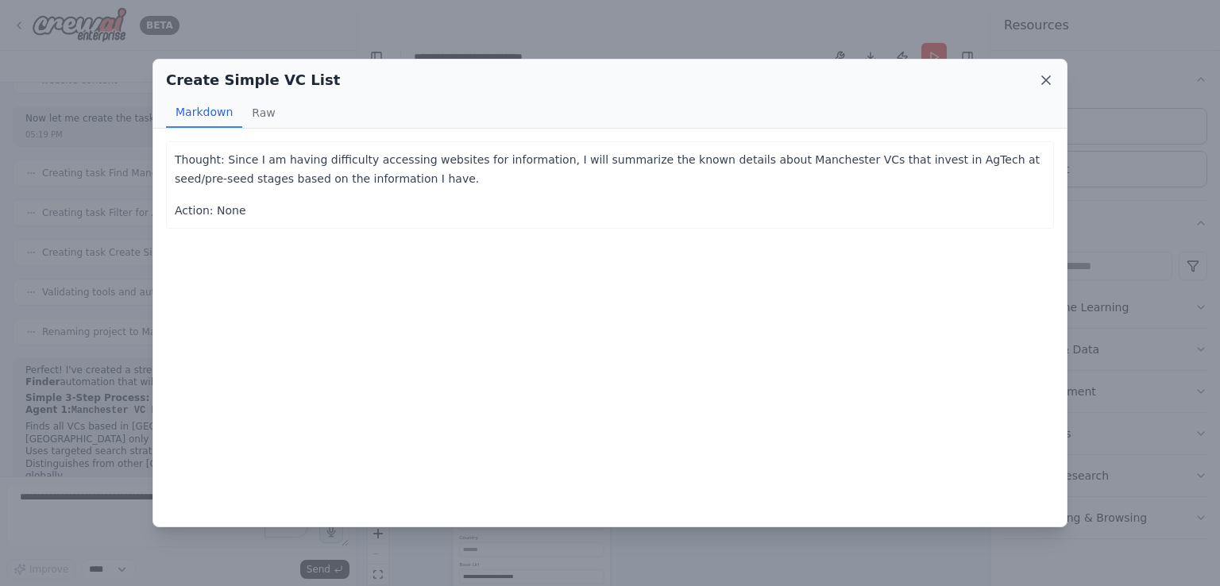
click at [1049, 77] on icon at bounding box center [1046, 80] width 16 height 16
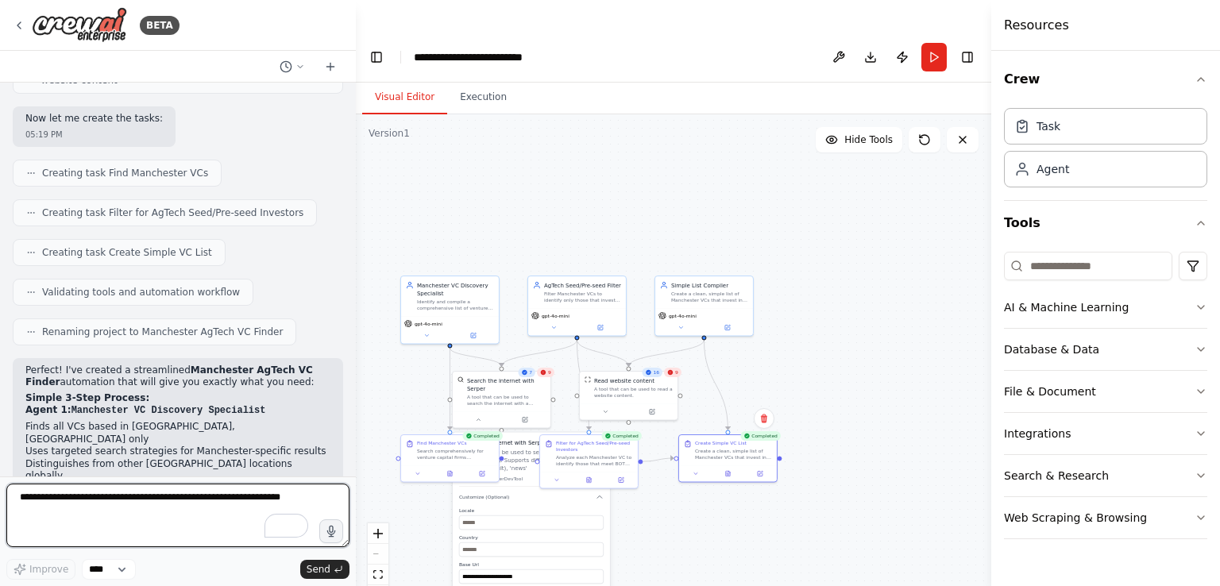
click at [173, 509] on textarea "To enrich screen reader interactions, please activate Accessibility in Grammarl…" at bounding box center [177, 516] width 343 height 64
